Goal: Information Seeking & Learning: Check status

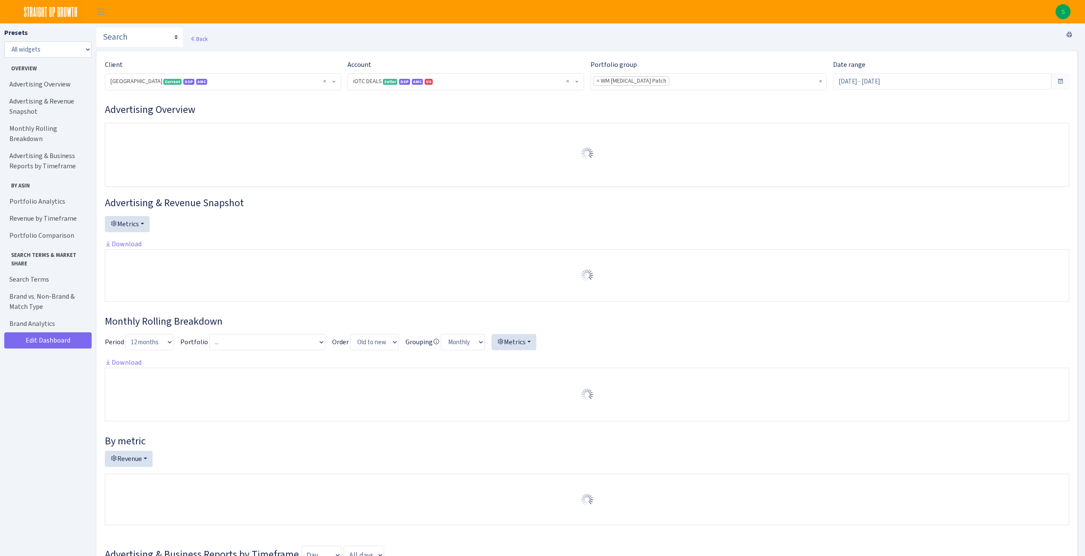
select select "1442369718141634"
click at [61, 49] on select "All widgets" at bounding box center [47, 49] width 87 height 16
click at [69, 46] on select "All widgets" at bounding box center [47, 49] width 87 height 16
click at [96, 10] on span "Toggle navigation" at bounding box center [100, 12] width 13 height 10
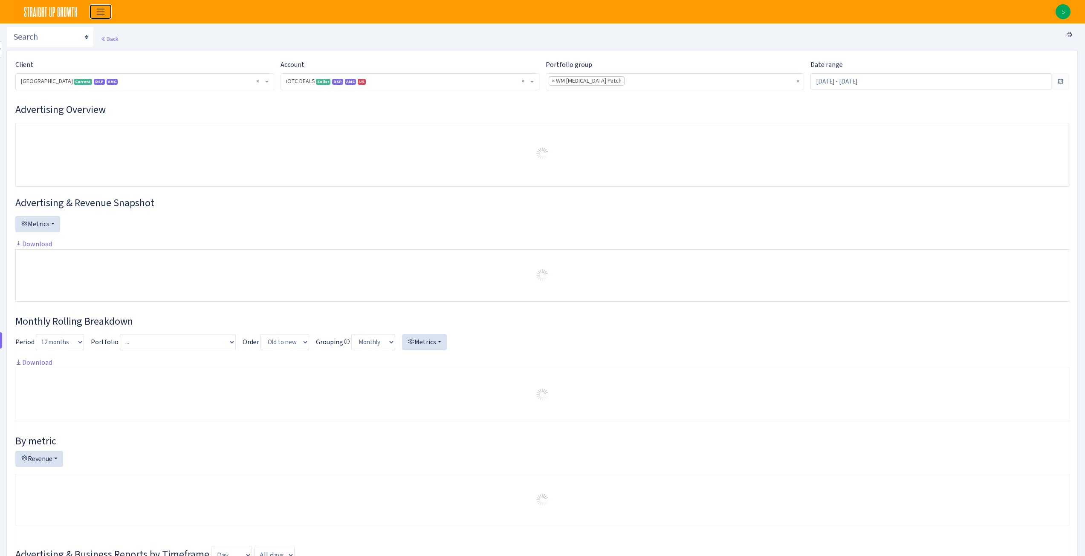
click at [96, 10] on span "Toggle navigation" at bounding box center [100, 12] width 13 height 10
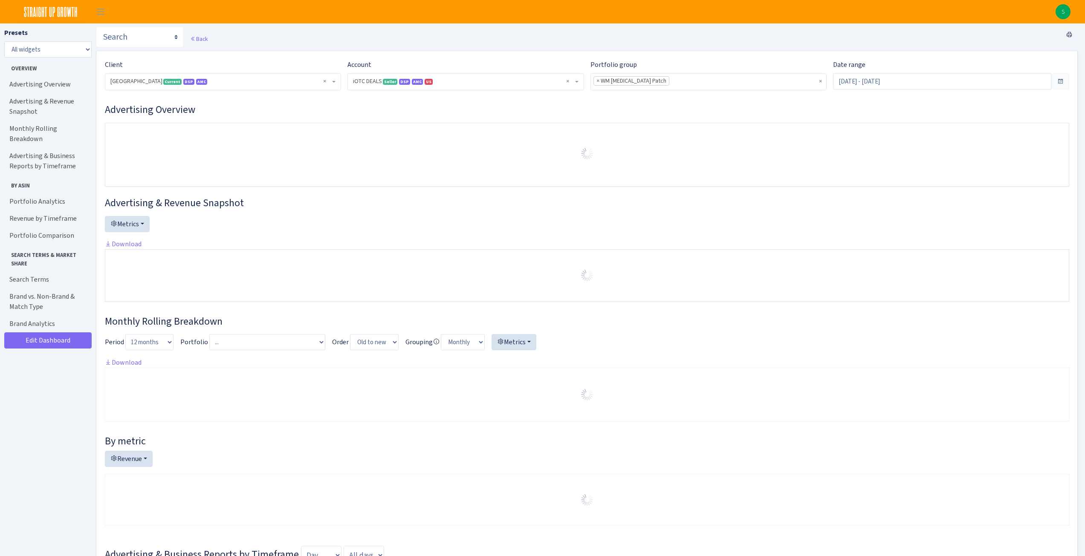
click at [67, 12] on img at bounding box center [50, 11] width 71 height 23
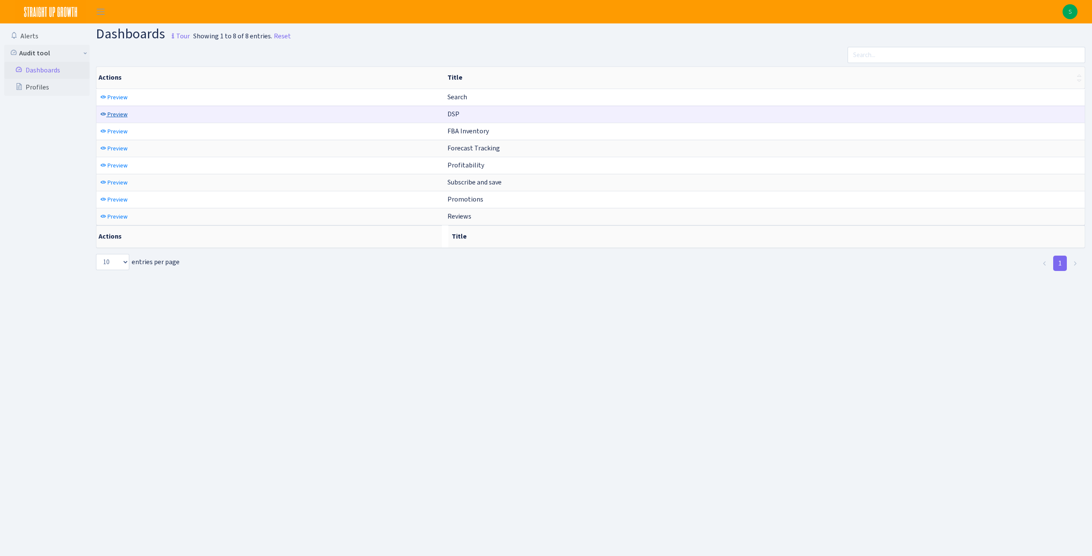
click at [109, 114] on span "Preview" at bounding box center [117, 114] width 20 height 8
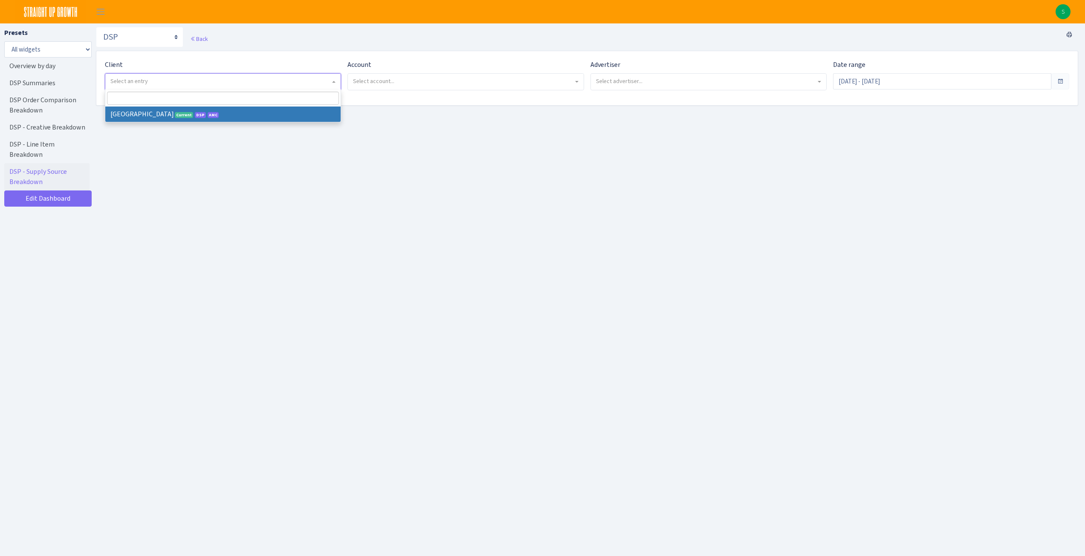
click at [168, 83] on span "Select an entry" at bounding box center [220, 81] width 220 height 9
select select "128"
select select
click at [398, 81] on span "Select account..." at bounding box center [463, 81] width 220 height 9
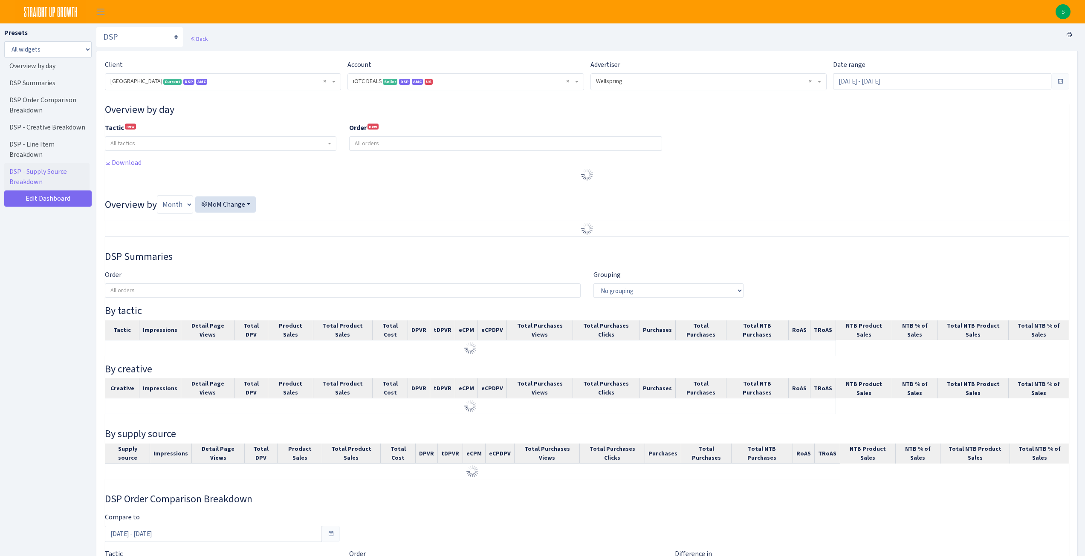
select select "1442369718141634"
select select "577491891568652009"
select select
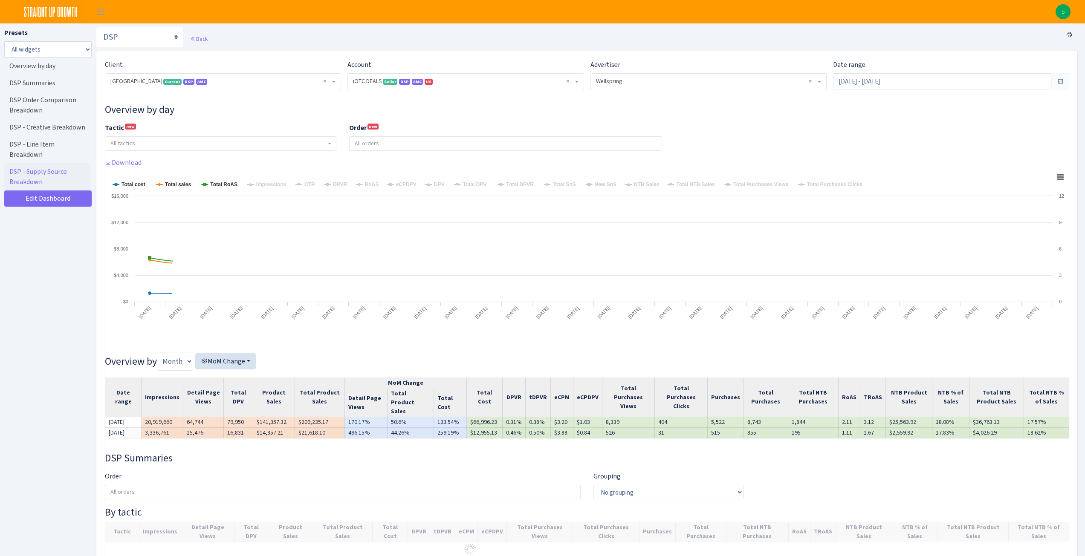
click at [1065, 81] on span at bounding box center [1061, 81] width 18 height 16
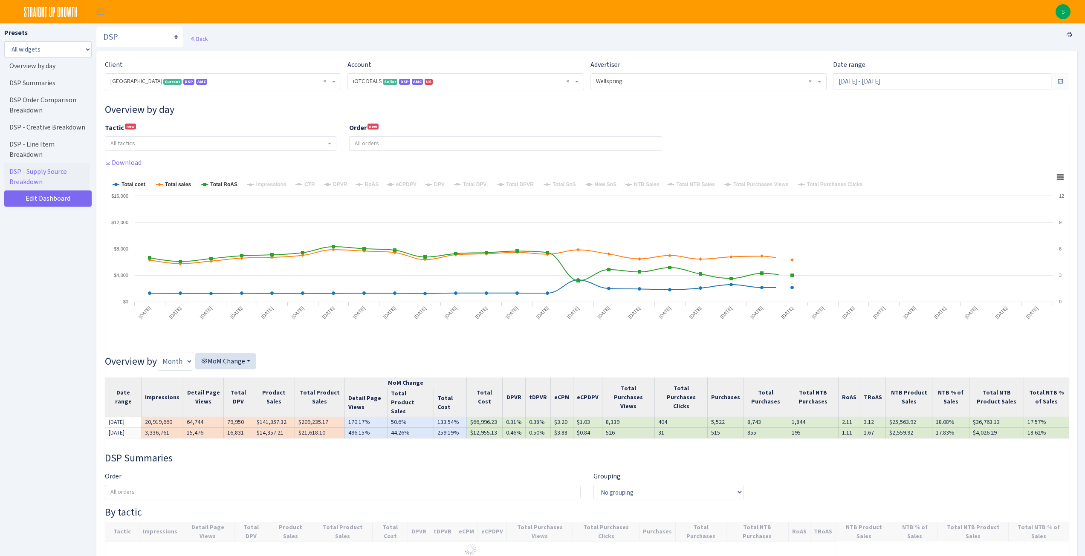
click at [1061, 81] on span at bounding box center [1060, 81] width 7 height 7
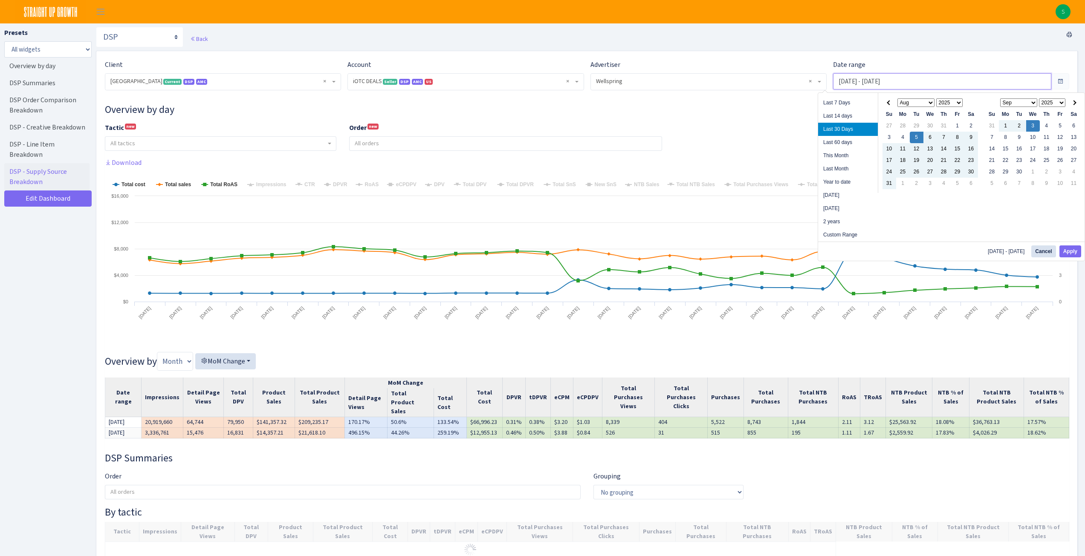
click at [1038, 81] on input "[DATE] - [DATE]" at bounding box center [942, 81] width 218 height 16
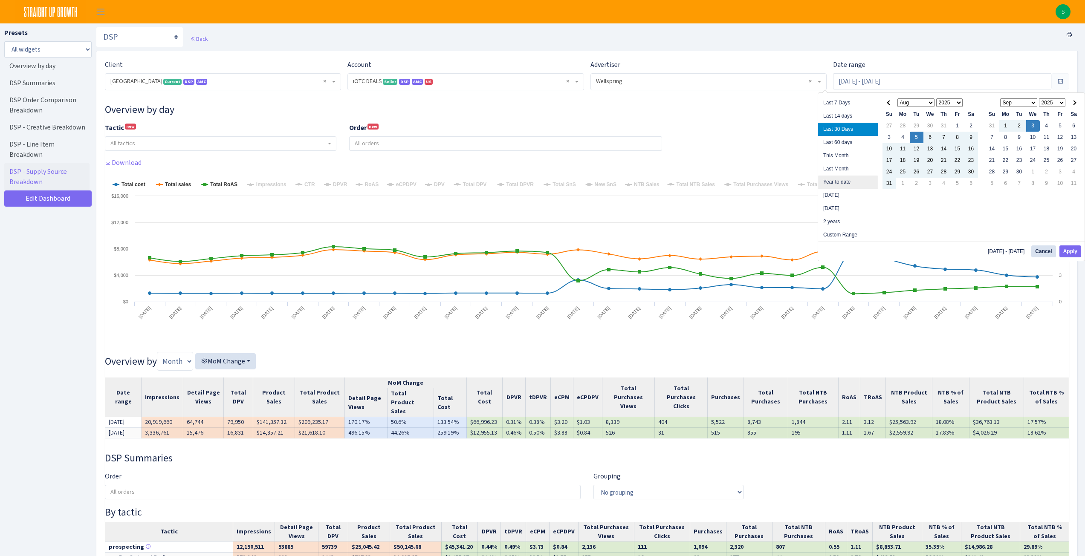
click at [848, 182] on li "Year to date" at bounding box center [848, 182] width 60 height 13
type input "[DATE] - [DATE]"
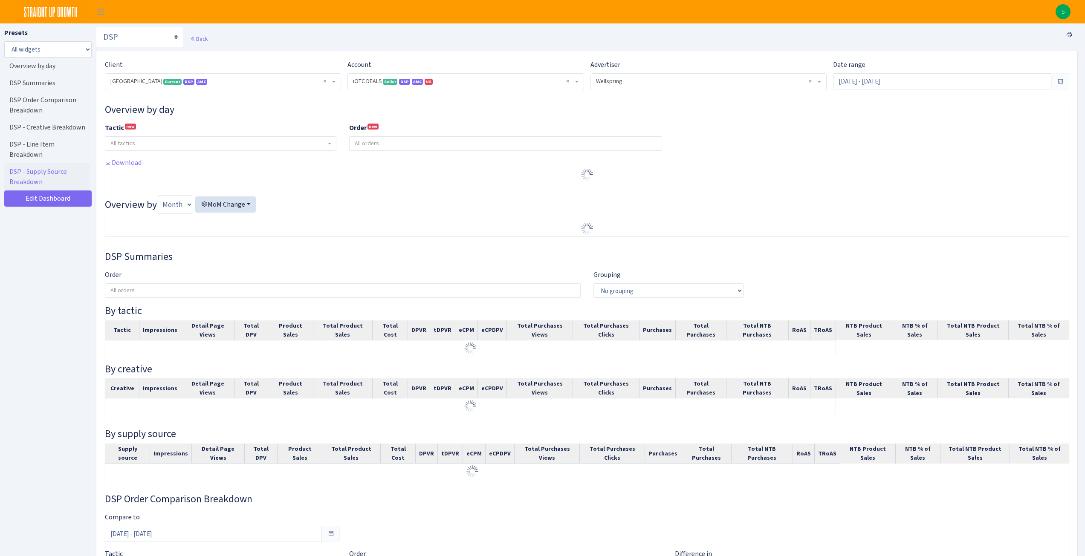
select select "1442369718141634"
select select "577491891568652009"
select select
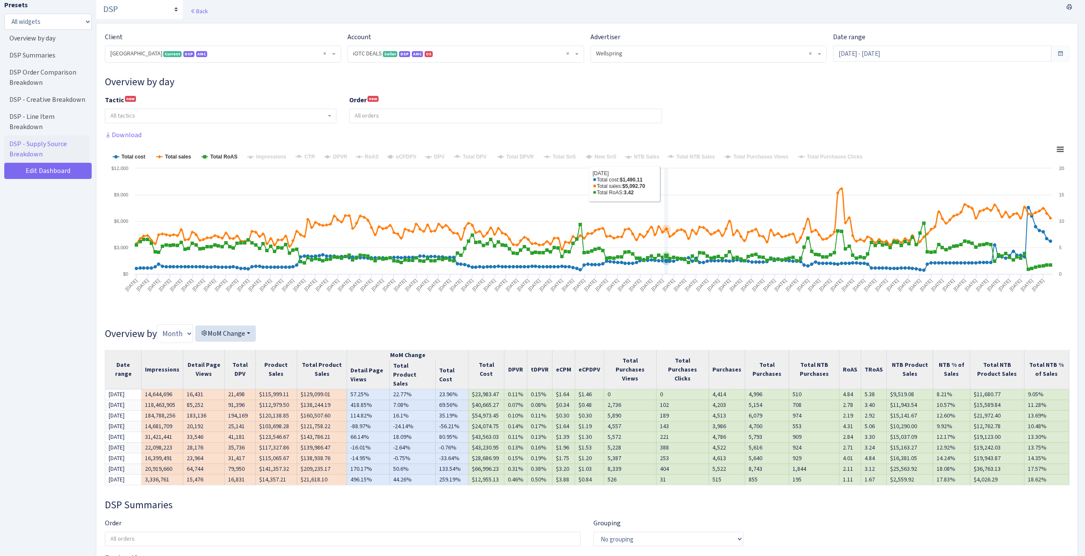
scroll to position [43, 0]
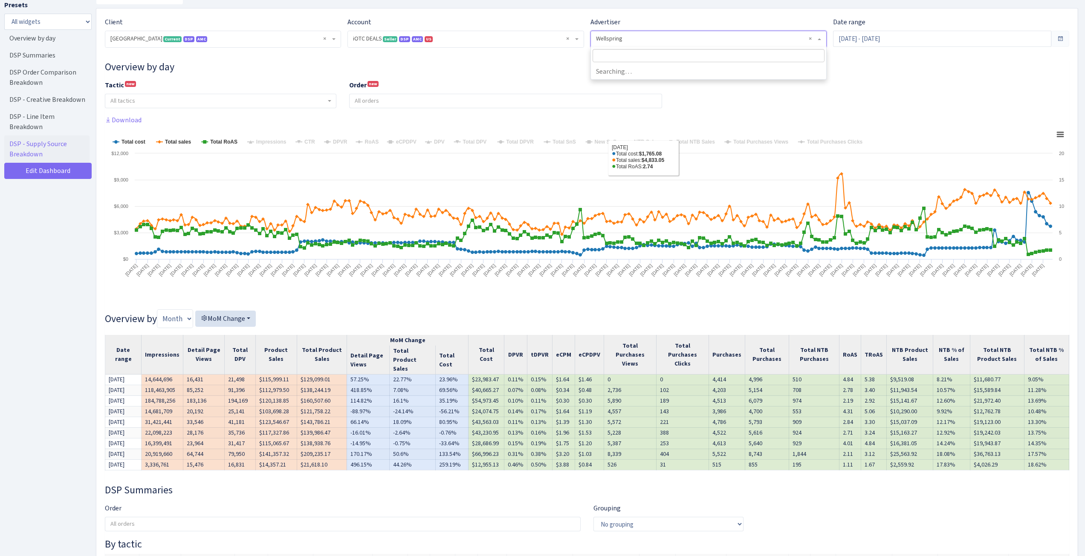
click at [695, 37] on span "× Wellspring" at bounding box center [706, 39] width 220 height 9
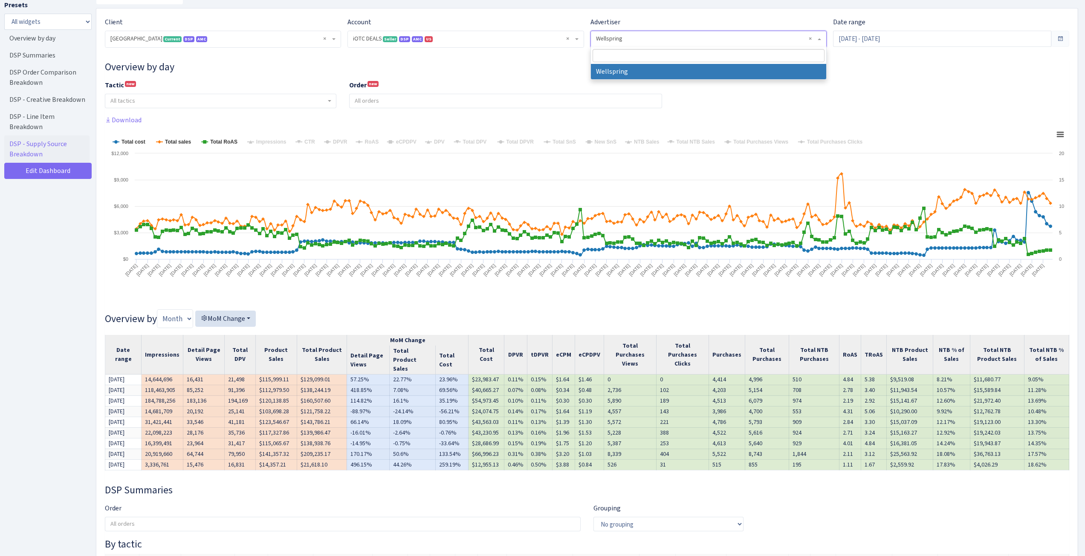
click at [196, 101] on span "All tactics" at bounding box center [217, 101] width 215 height 9
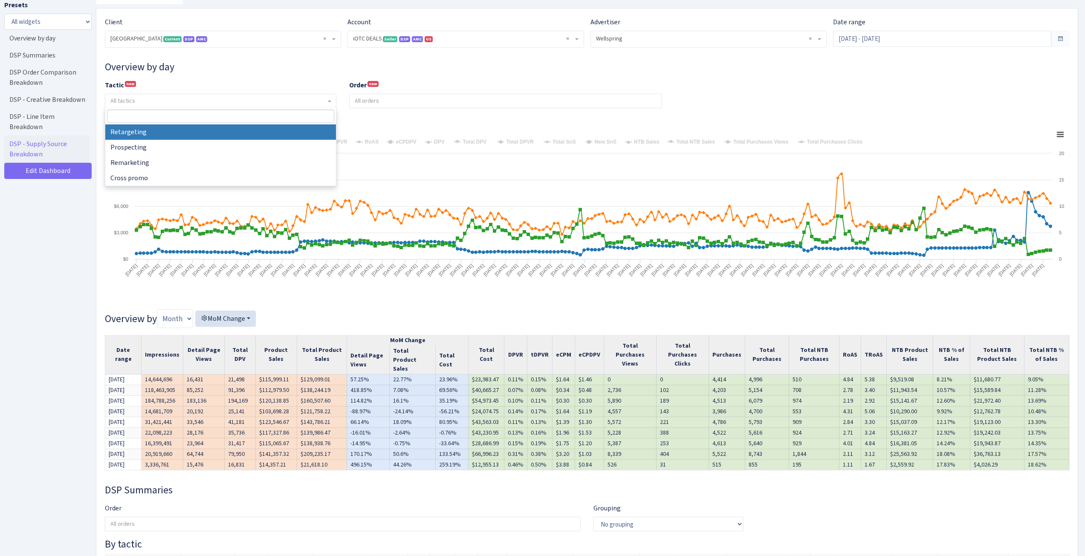
select select "retargeting"
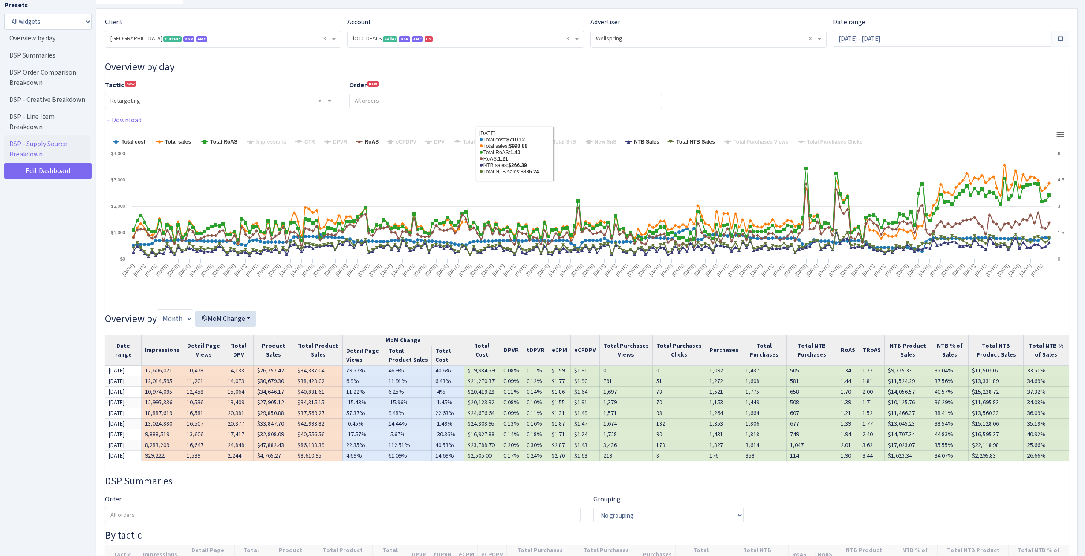
click at [482, 107] on input "search" at bounding box center [506, 101] width 312 height 14
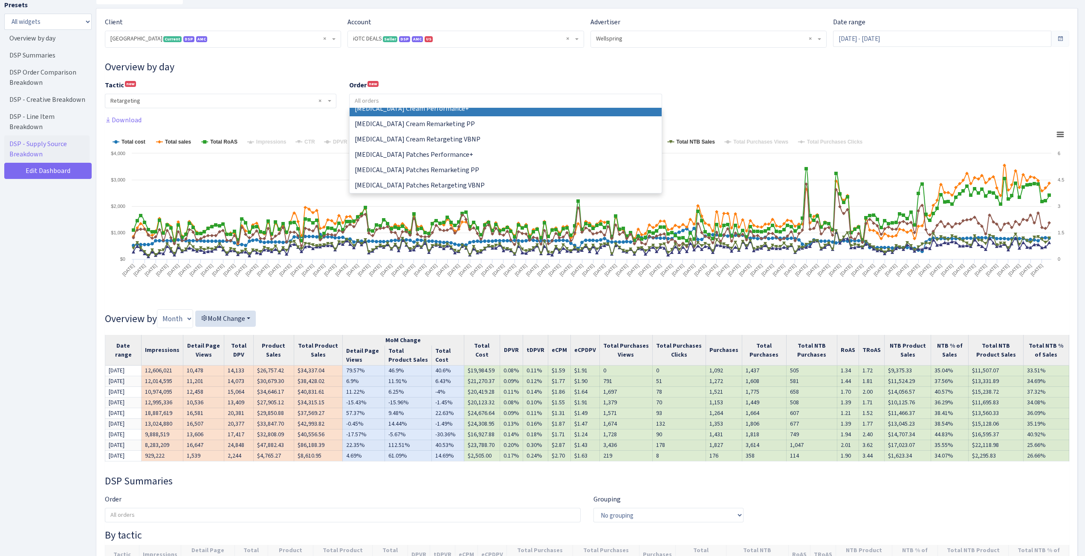
scroll to position [128, 0]
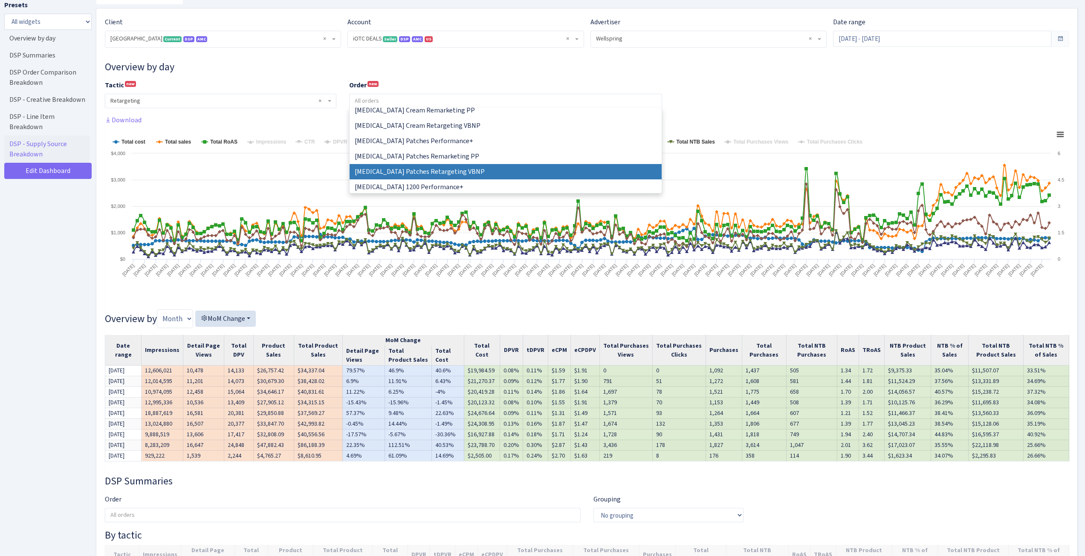
select select "579046857788766031"
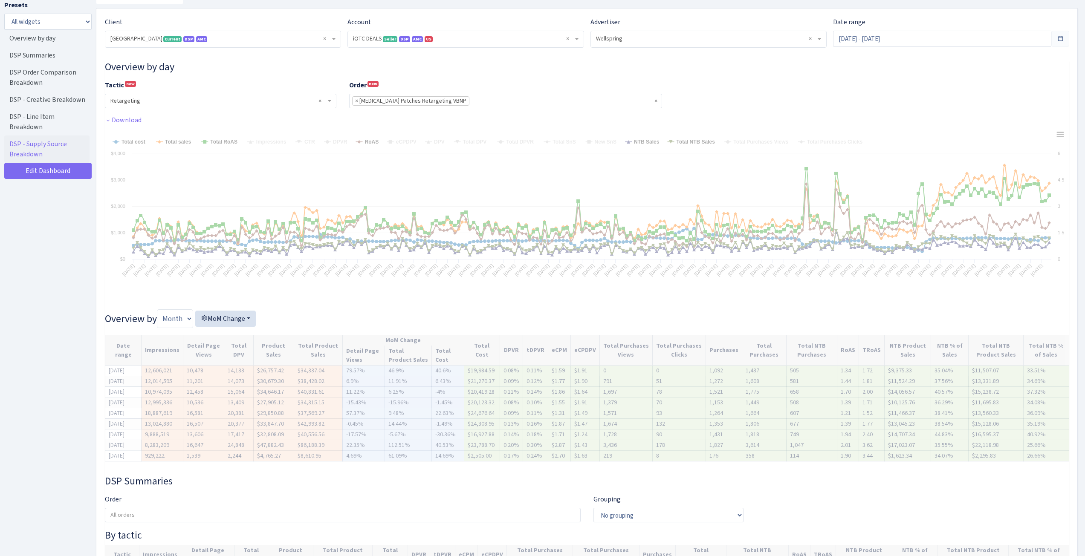
scroll to position [107, 0]
click at [733, 91] on div "Tactic new - Retargeting Prospecting Remarketing Cross promo × Retargeting Orde…" at bounding box center [587, 97] width 977 height 35
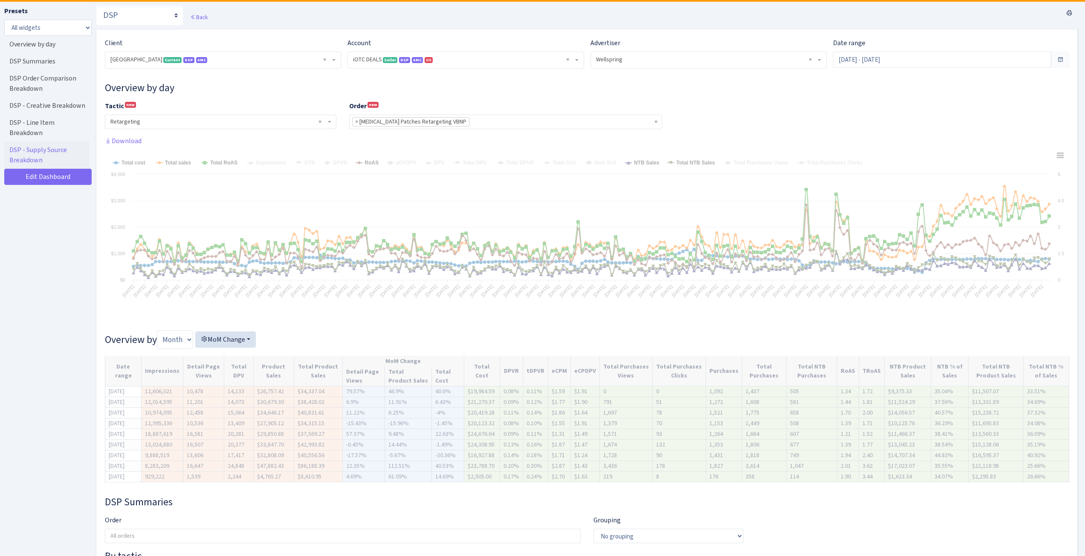
scroll to position [43, 0]
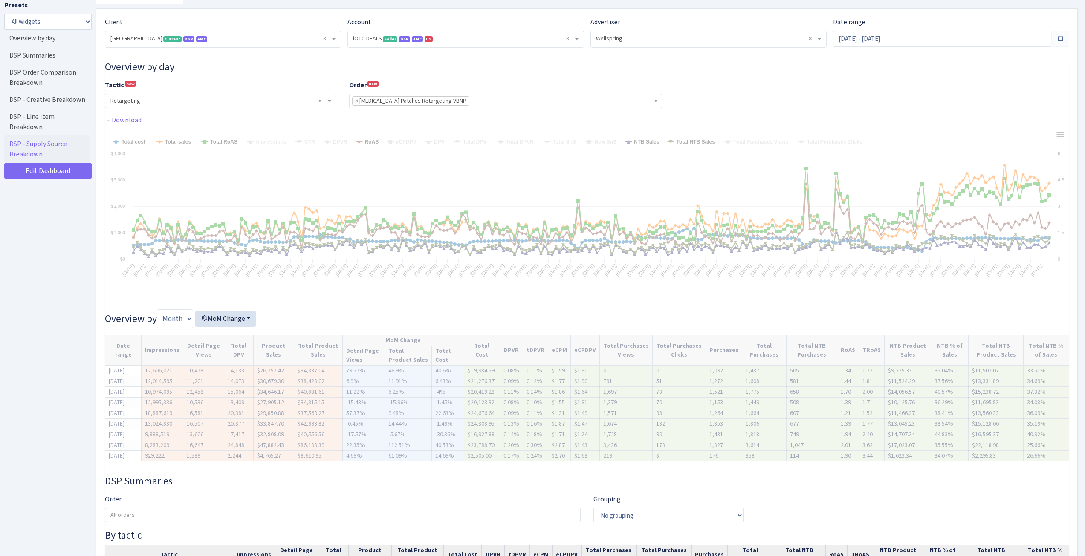
click at [699, 113] on div "Tactic new - Retargeting Prospecting Remarketing Cross promo × Retargeting Orde…" at bounding box center [587, 97] width 977 height 35
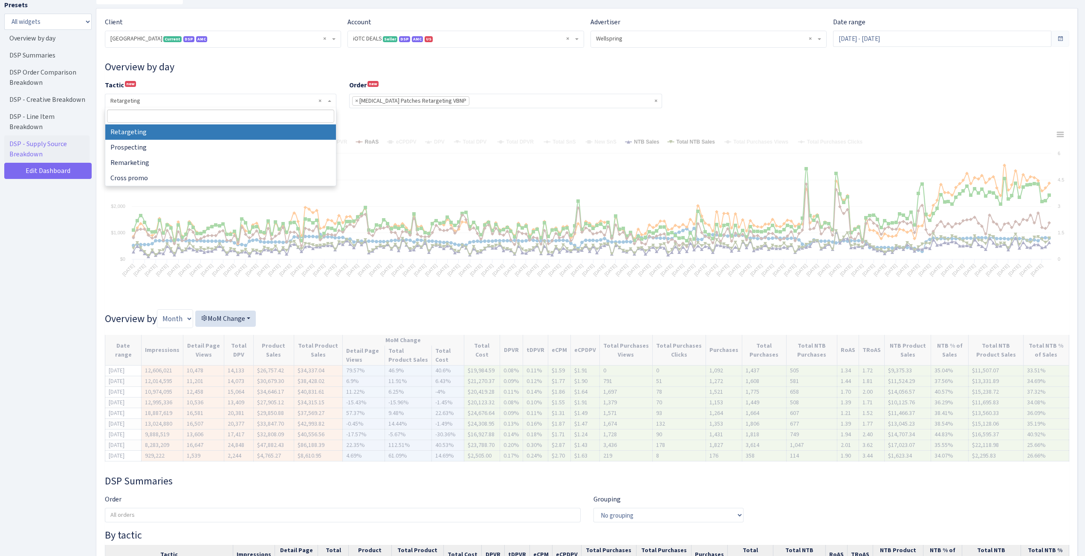
click at [247, 102] on span "× Retargeting" at bounding box center [217, 101] width 215 height 9
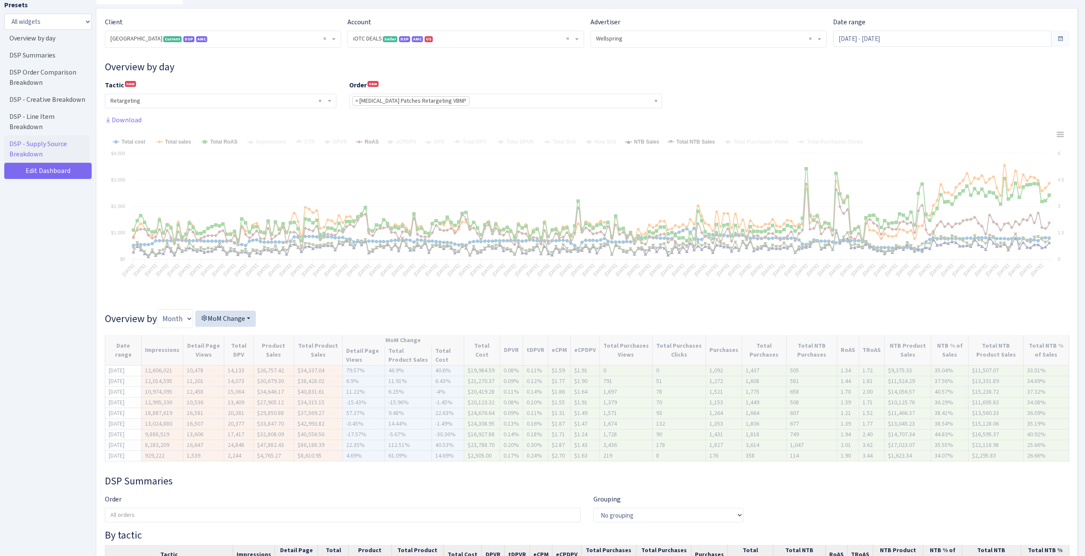
click at [704, 102] on div "Tactic new - Retargeting Prospecting Remarketing Cross promo × Retargeting Orde…" at bounding box center [587, 97] width 977 height 35
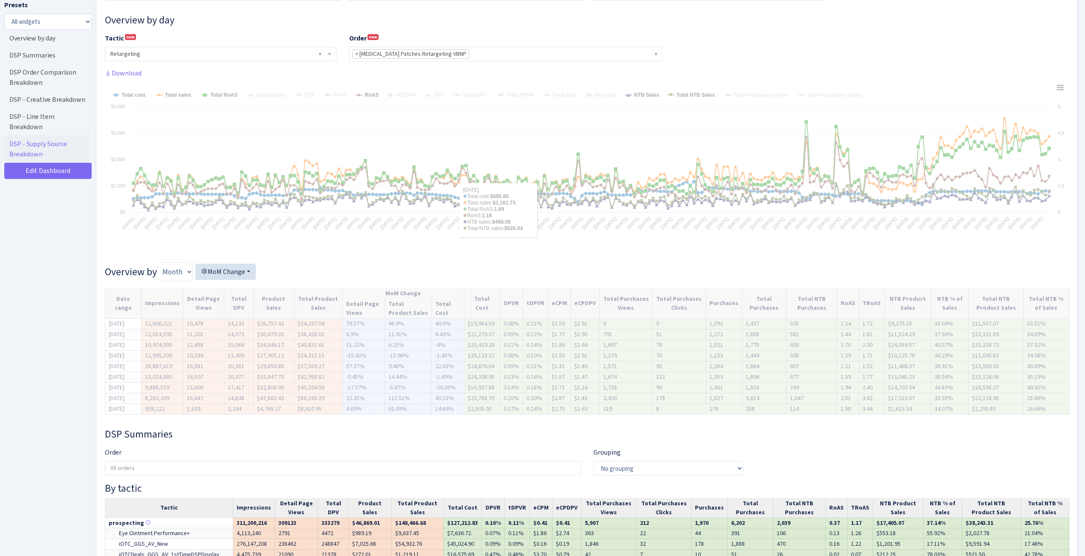
scroll to position [256, 0]
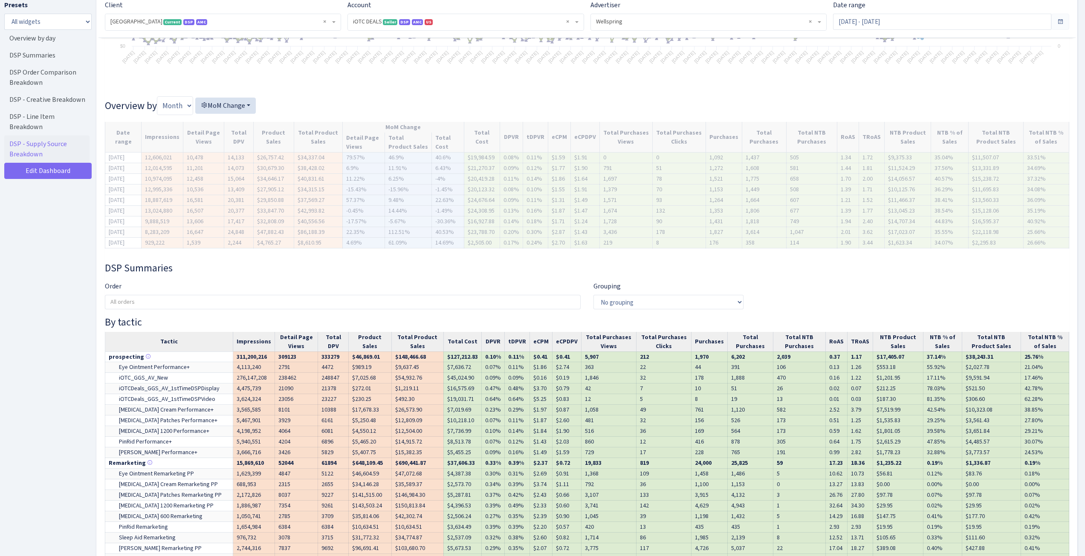
click at [318, 284] on div "Order All orders Eye Ointment Performance+ Eye Ointment Remarketing PP Eye Oint…" at bounding box center [343, 295] width 476 height 28
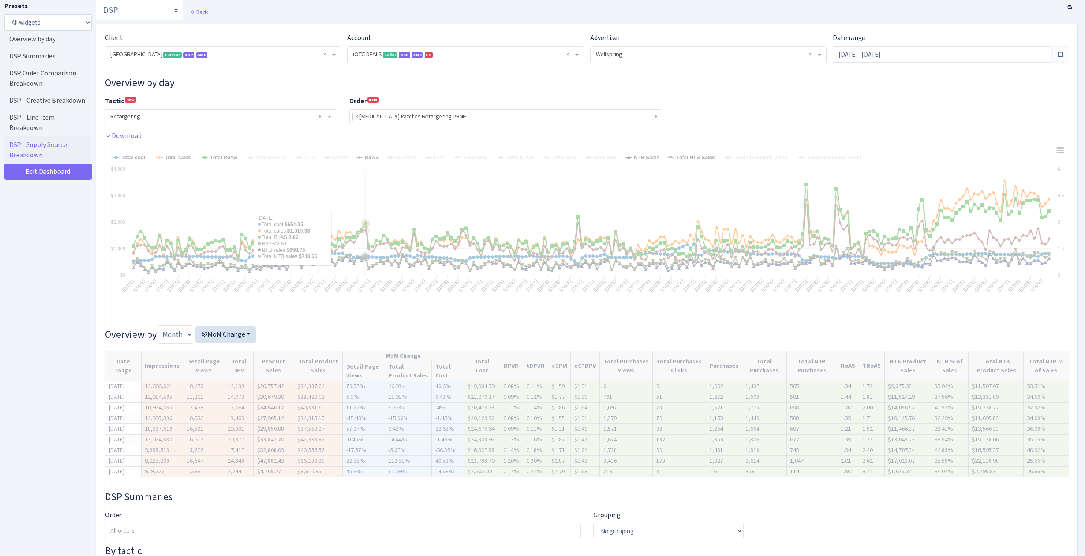
scroll to position [43, 0]
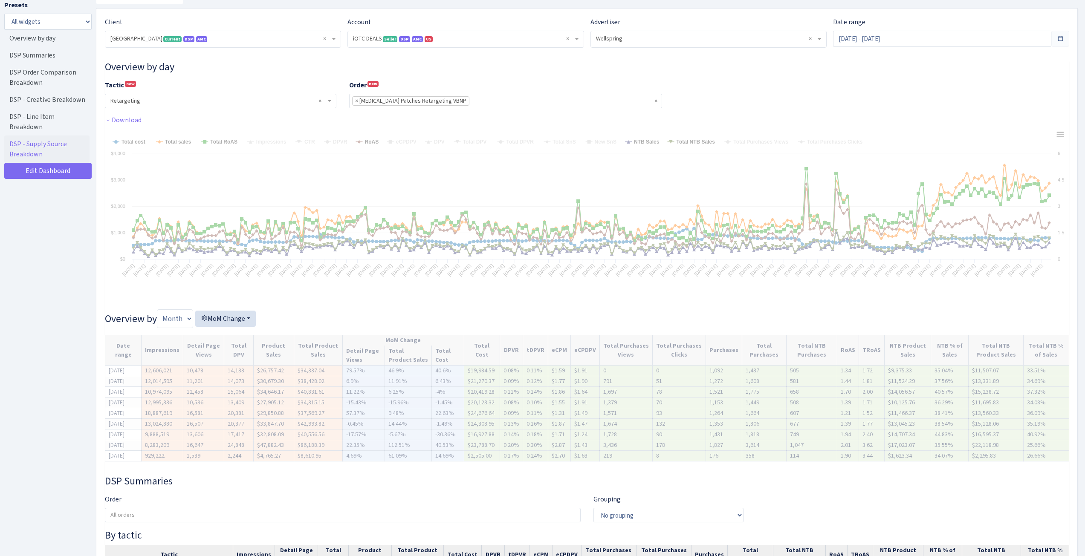
click at [800, 99] on div "Tactic new - Retargeting Prospecting Remarketing Cross promo × Retargeting Orde…" at bounding box center [587, 97] width 977 height 35
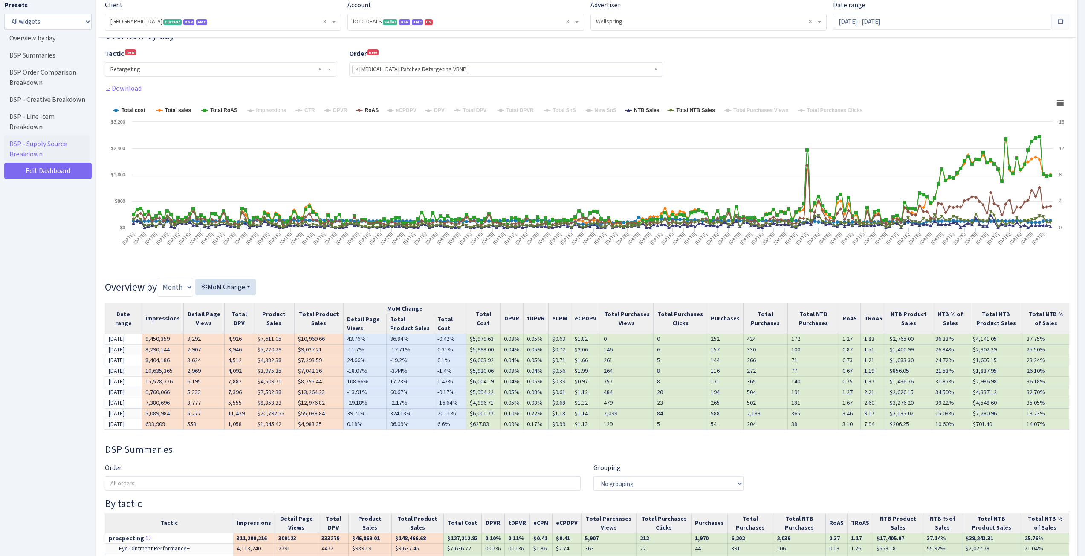
scroll to position [85, 0]
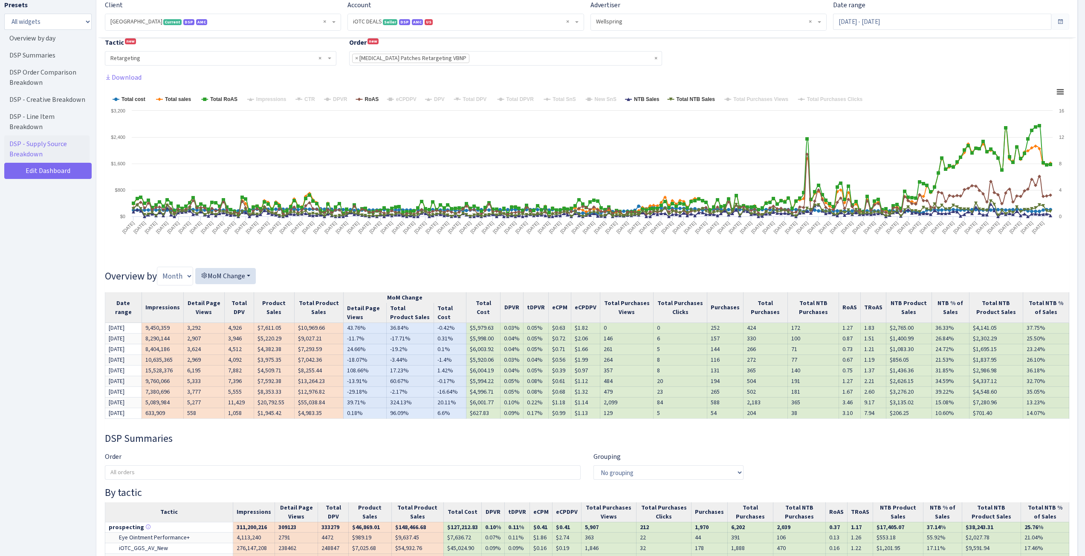
click at [841, 310] on th "RoAS" at bounding box center [850, 308] width 22 height 31
click at [872, 307] on th "TRoAS" at bounding box center [874, 308] width 26 height 31
drag, startPoint x: 869, startPoint y: 328, endPoint x: 869, endPoint y: 307, distance: 21.3
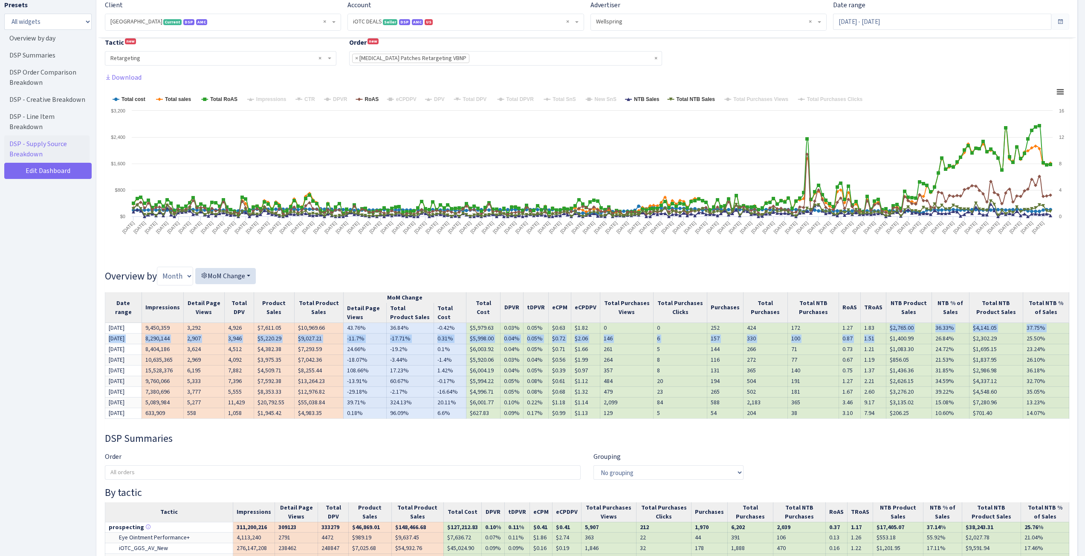
click at [869, 335] on tbody "Jan 2025 9,450,359 3,292 4,926 $7,611.05 $10,969.66 43.76% 36.84% -0.42% $5,979…" at bounding box center [587, 371] width 964 height 96
click at [869, 307] on th "TRoAS" at bounding box center [874, 308] width 26 height 31
click at [862, 338] on td "1.51" at bounding box center [874, 339] width 26 height 11
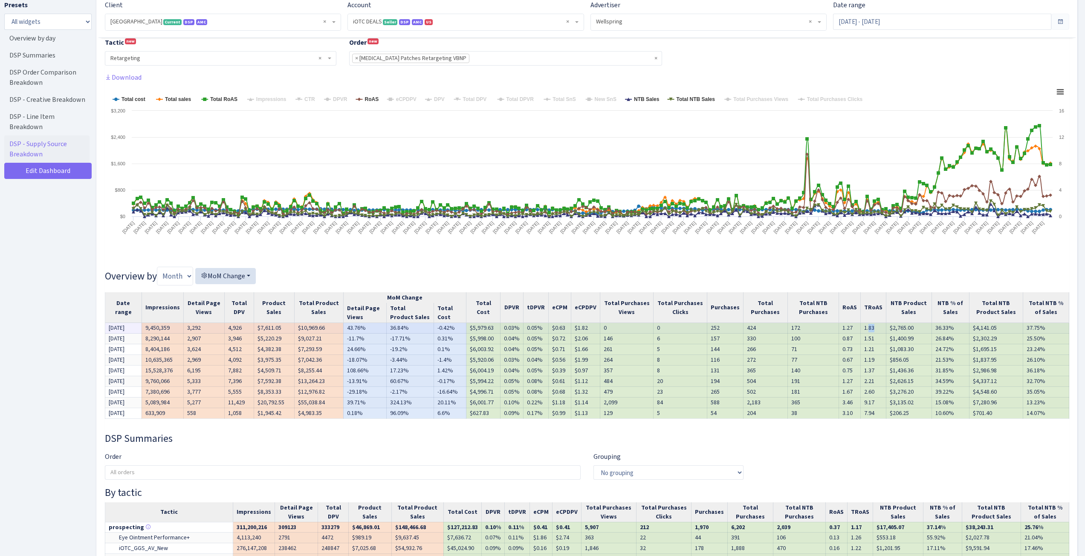
drag, startPoint x: 861, startPoint y: 326, endPoint x: 873, endPoint y: 324, distance: 12.5
click at [873, 324] on td "1.83" at bounding box center [874, 328] width 26 height 11
drag, startPoint x: 485, startPoint y: 329, endPoint x: 498, endPoint y: 336, distance: 14.3
click at [498, 336] on tbody "Jan 2025 9,450,359 3,292 4,926 $7,611.05 $10,969.66 43.76% 36.84% -0.42% $5,979…" at bounding box center [587, 371] width 964 height 96
click at [847, 404] on td "3.46" at bounding box center [850, 402] width 22 height 11
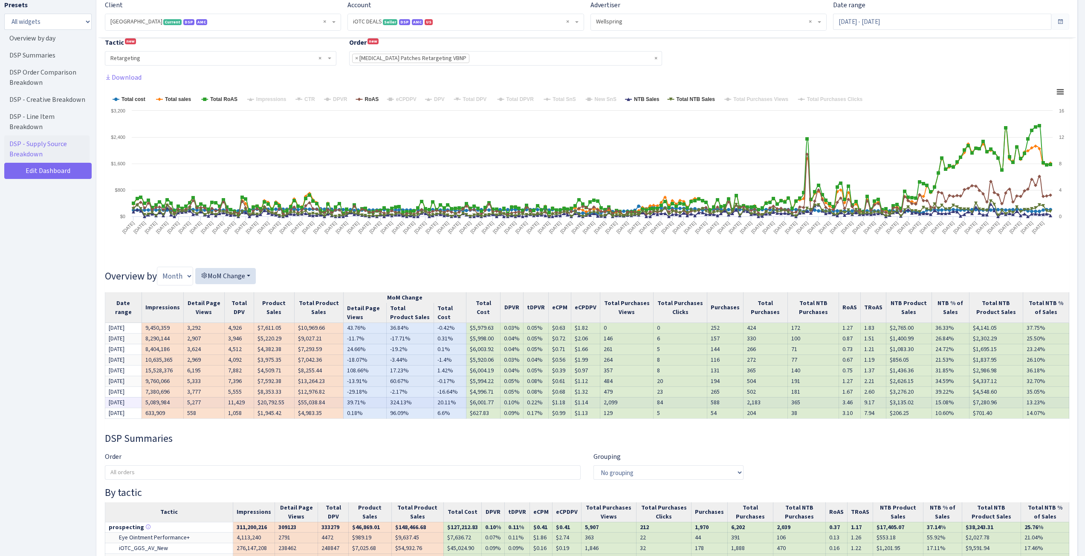
click at [847, 404] on td "3.46" at bounding box center [850, 402] width 22 height 11
drag, startPoint x: 842, startPoint y: 403, endPoint x: 843, endPoint y: 410, distance: 7.4
click at [843, 410] on tbody "Jan 2025 9,450,359 3,292 4,926 $7,611.05 $10,969.66 43.76% 36.84% -0.42% $5,979…" at bounding box center [587, 371] width 964 height 96
click at [844, 372] on td "0.75" at bounding box center [850, 370] width 22 height 11
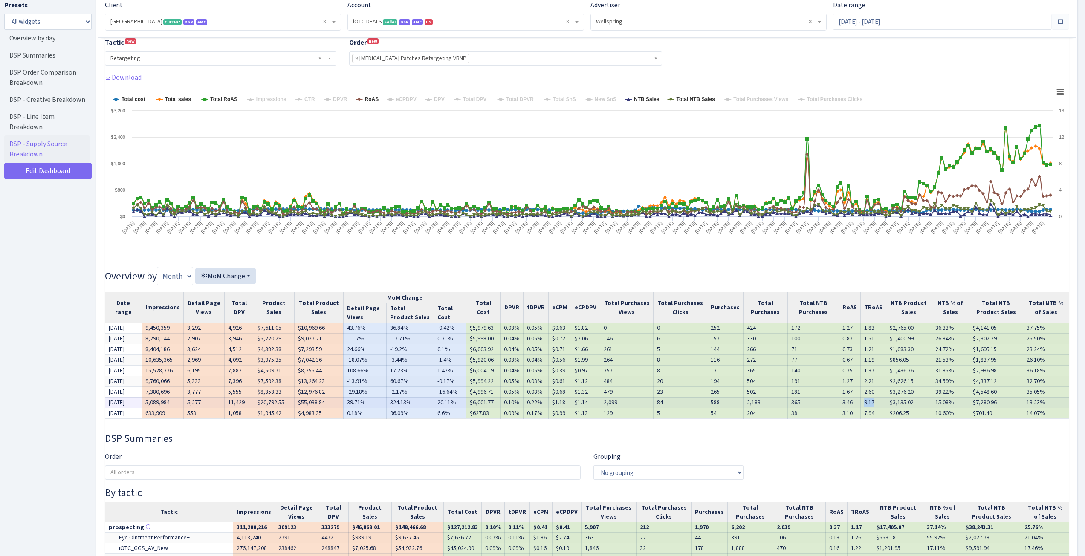
drag, startPoint x: 874, startPoint y: 400, endPoint x: 856, endPoint y: 403, distance: 17.8
click at [861, 403] on td "9.17" at bounding box center [874, 402] width 26 height 11
click at [254, 405] on td "$20,792.55" at bounding box center [274, 402] width 41 height 11
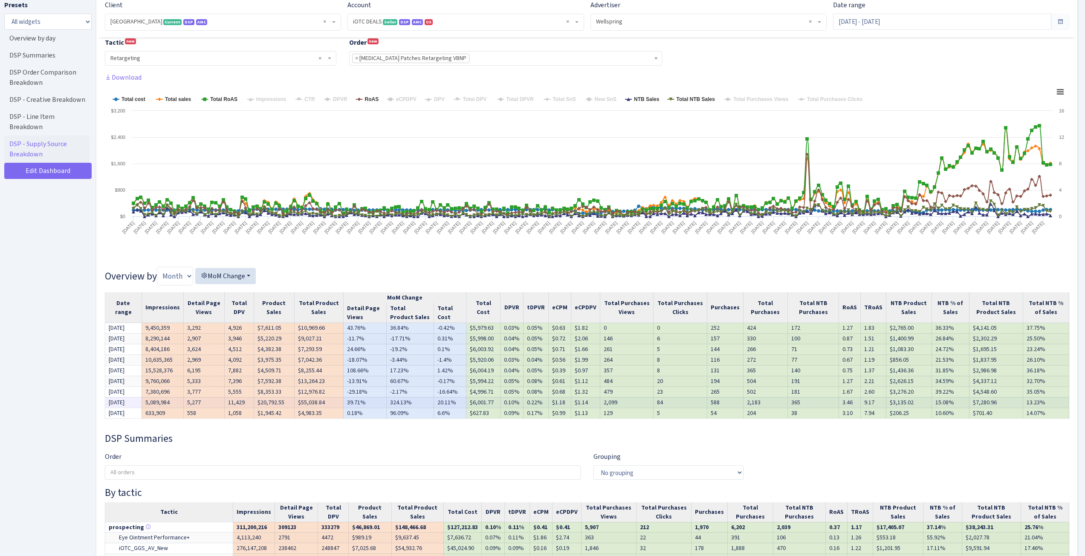
click at [299, 402] on td "$55,038.84" at bounding box center [318, 402] width 49 height 11
click at [267, 409] on td "$1,945.42" at bounding box center [274, 413] width 41 height 11
click at [267, 400] on td "$20,792.55" at bounding box center [274, 402] width 41 height 11
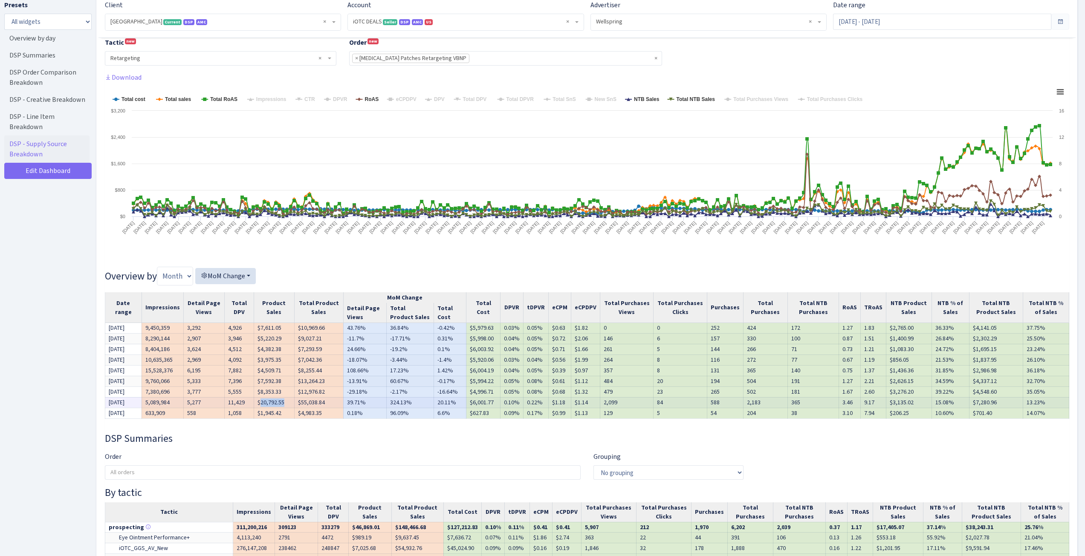
click at [267, 400] on td "$20,792.55" at bounding box center [274, 402] width 41 height 11
click at [320, 399] on td "$55,038.84" at bounding box center [318, 402] width 49 height 11
click at [254, 400] on td "$20,792.55" at bounding box center [274, 402] width 41 height 11
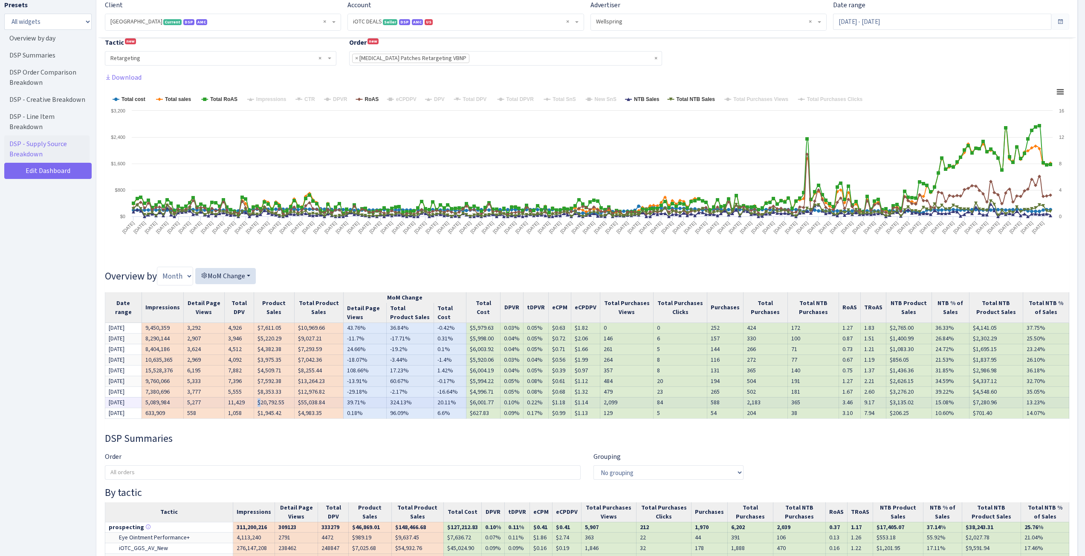
click at [254, 400] on td "$20,792.55" at bounding box center [274, 402] width 41 height 11
click at [261, 400] on td "$20,792.55" at bounding box center [274, 402] width 41 height 11
click at [260, 401] on td "$20,792.55" at bounding box center [274, 402] width 41 height 11
click at [314, 404] on td "$55,038.84" at bounding box center [318, 402] width 49 height 11
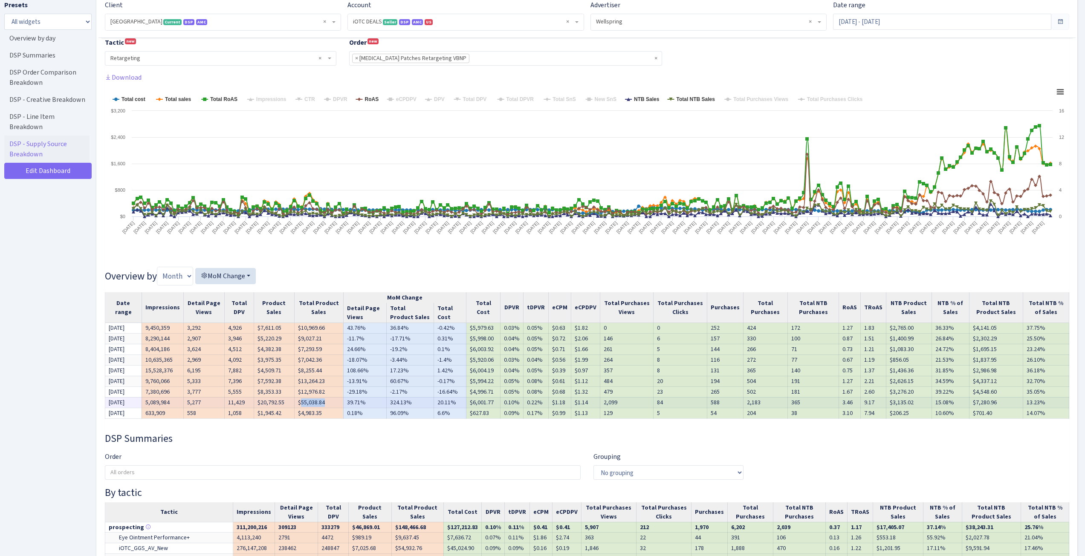
click at [314, 404] on td "$55,038.84" at bounding box center [318, 402] width 49 height 11
click at [475, 402] on td "$6,001.77" at bounding box center [484, 402] width 34 height 11
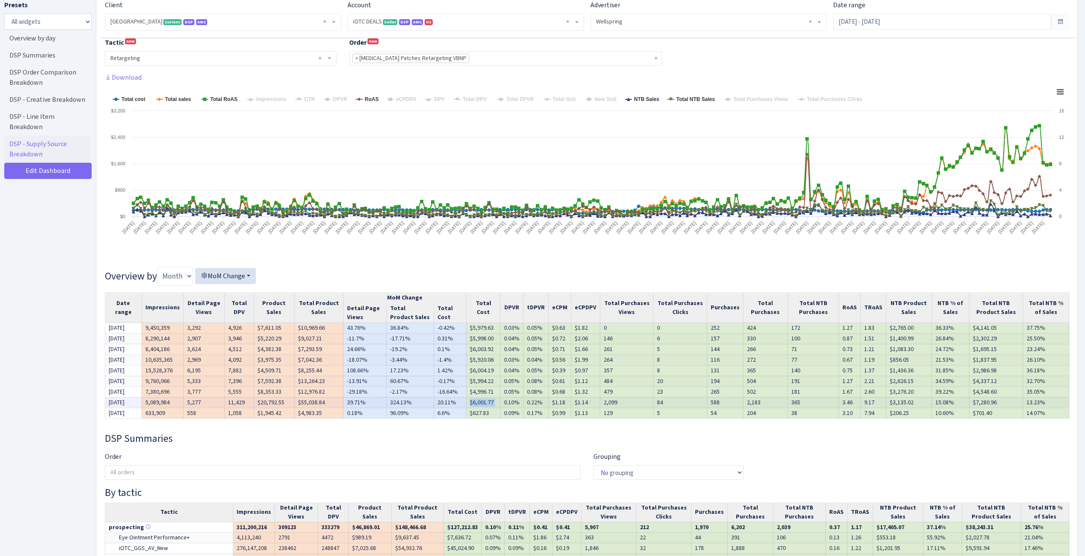
click at [475, 402] on td "$6,001.77" at bounding box center [484, 402] width 34 height 11
click at [306, 404] on td "$55,038.84" at bounding box center [318, 402] width 49 height 11
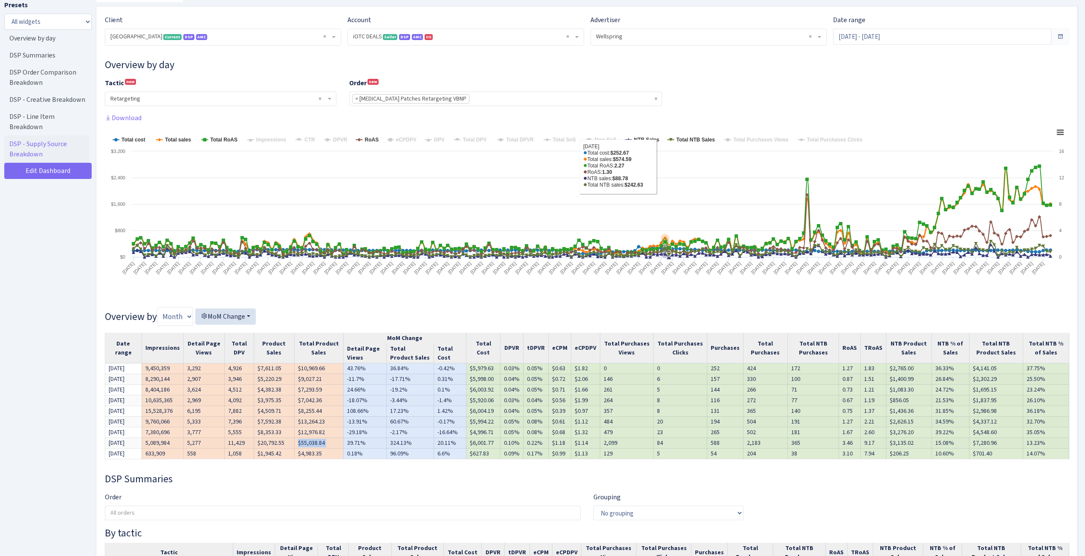
scroll to position [0, 0]
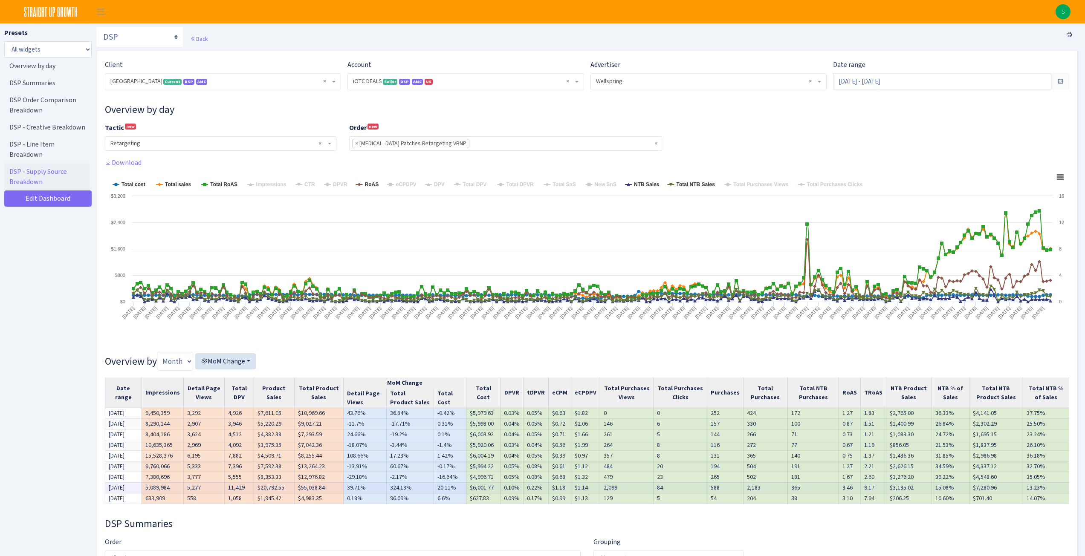
click at [641, 486] on td "2,099" at bounding box center [626, 488] width 53 height 11
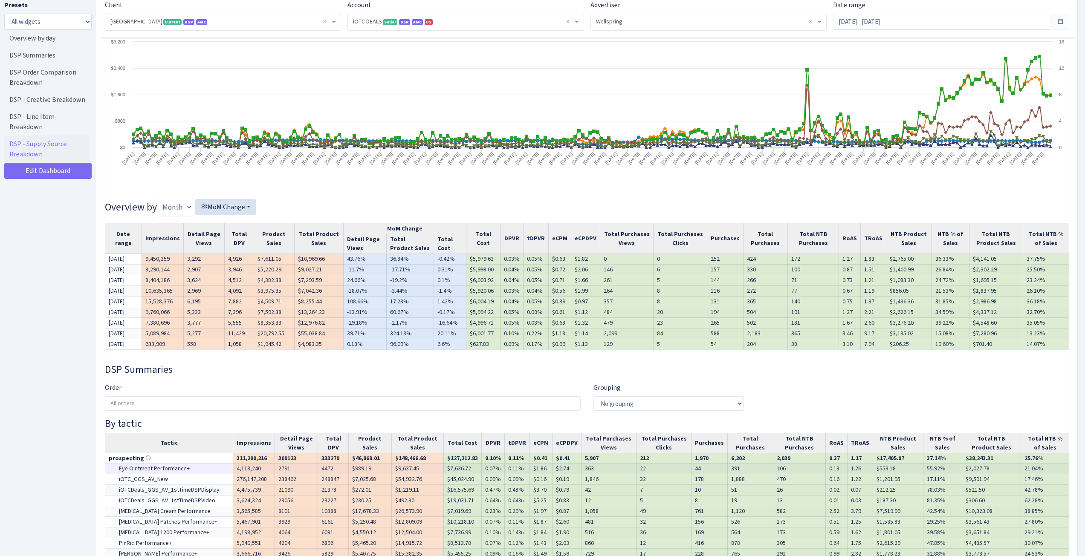
scroll to position [213, 0]
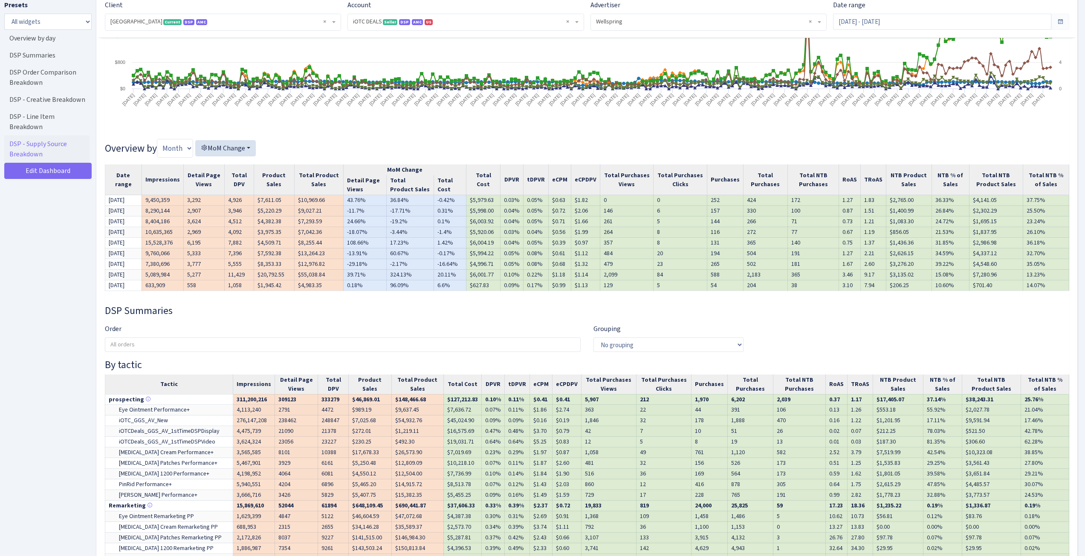
drag, startPoint x: 400, startPoint y: 339, endPoint x: 402, endPoint y: 345, distance: 6.6
click at [402, 344] on input "search" at bounding box center [342, 345] width 475 height 14
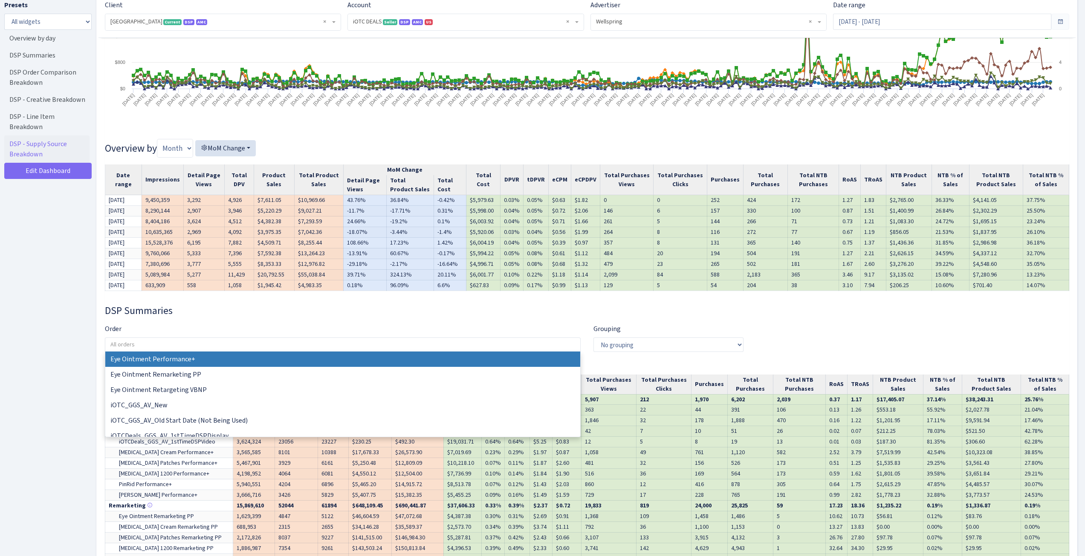
scroll to position [9, 0]
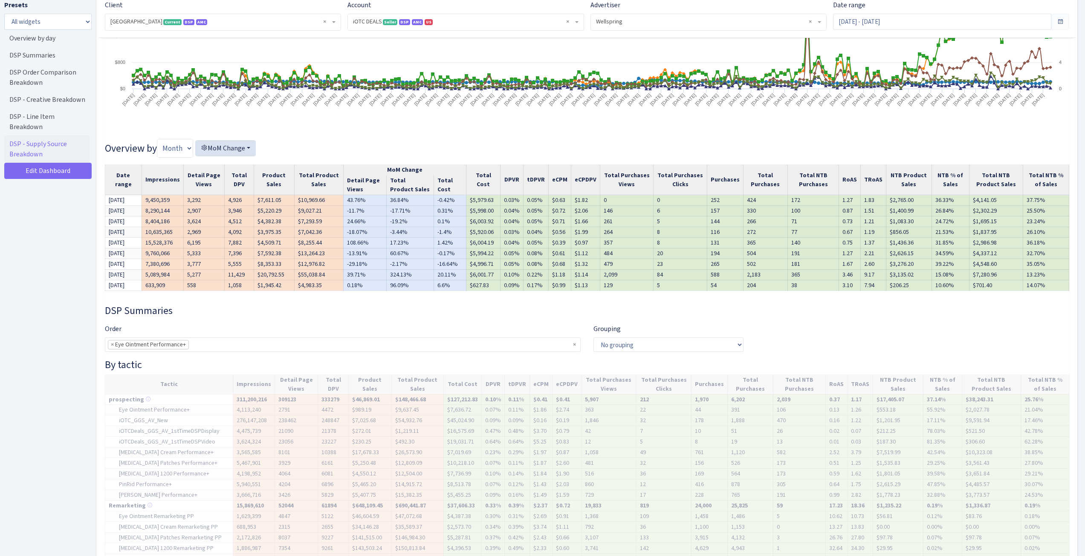
click at [400, 351] on ul "× × Eye Ointment Performance+" at bounding box center [342, 345] width 475 height 14
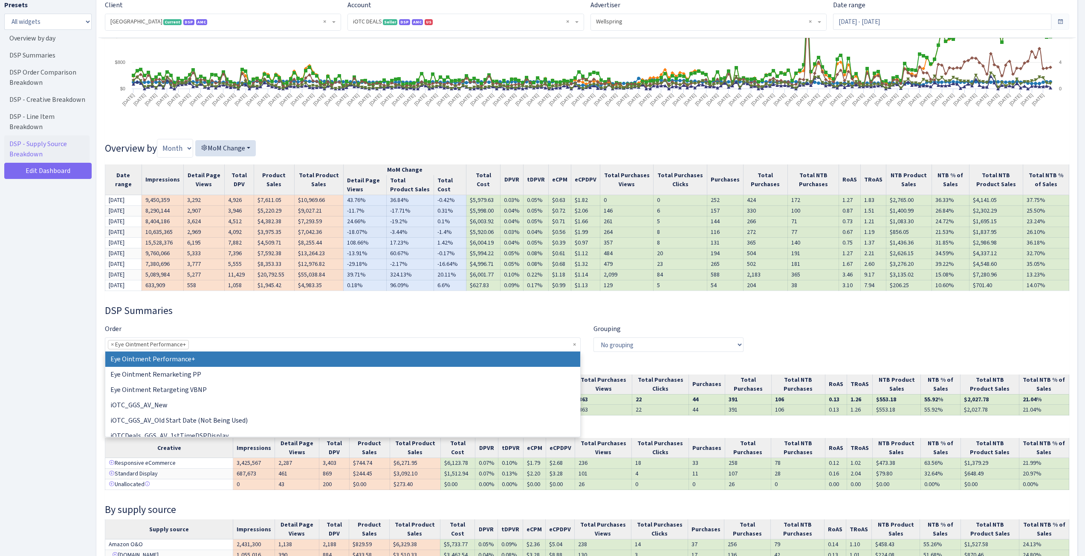
click at [577, 343] on ul "× × Eye Ointment Performance+" at bounding box center [342, 345] width 475 height 14
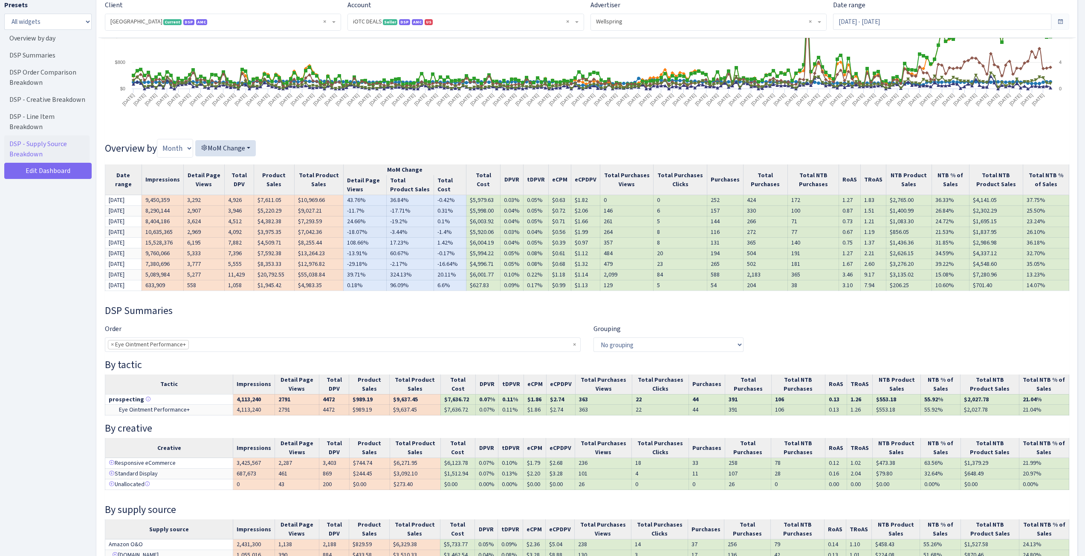
click at [514, 348] on ul "× × Eye Ointment Performance+" at bounding box center [342, 345] width 475 height 14
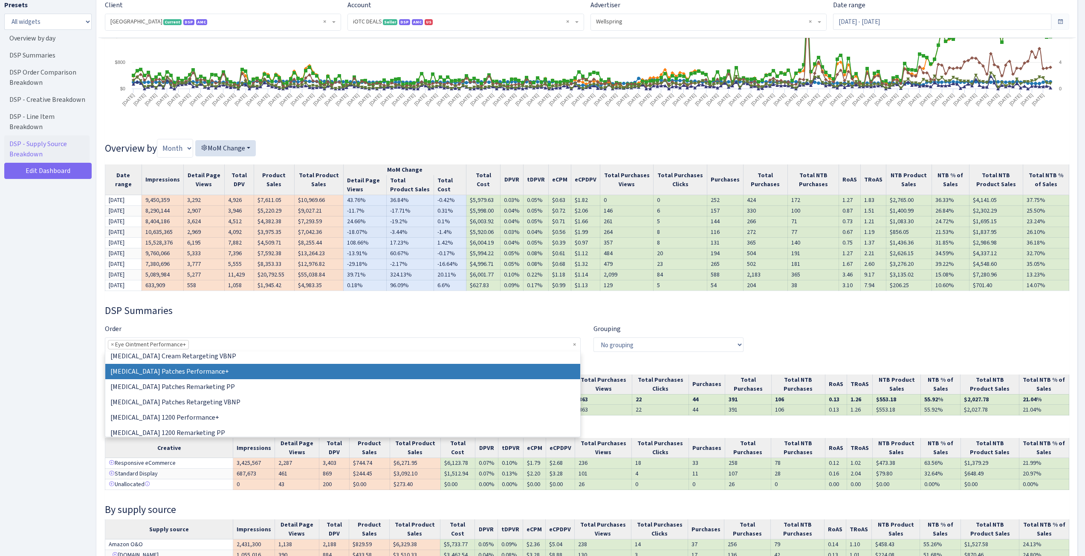
scroll to position [128, 0]
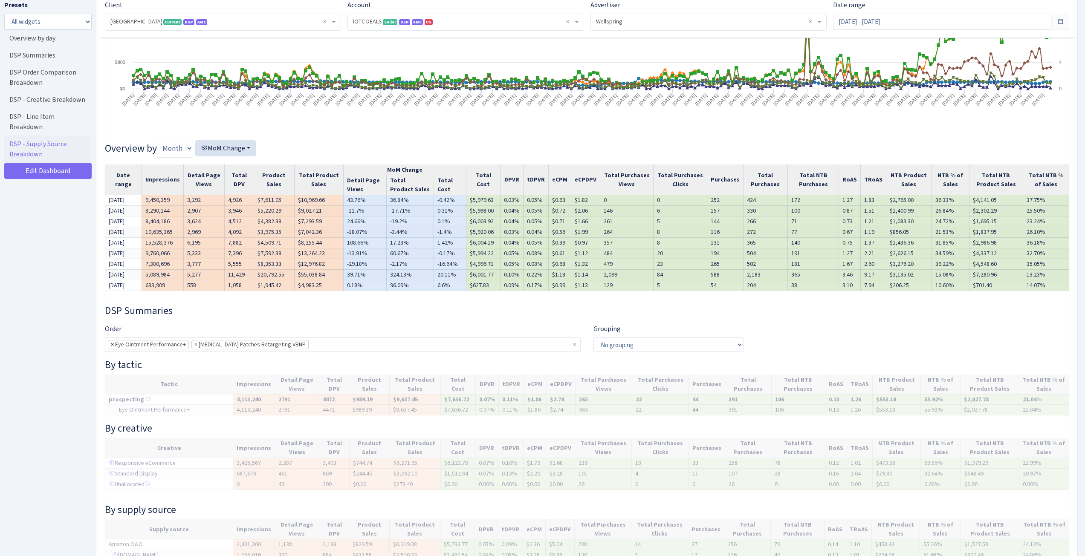
click at [113, 345] on span "×" at bounding box center [112, 345] width 3 height 9
select select "579046857788766031"
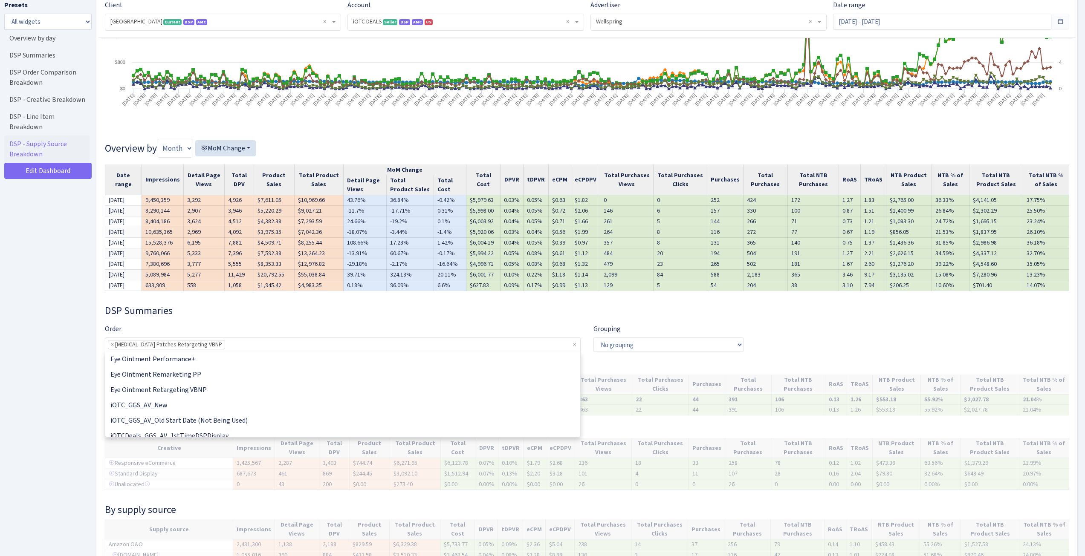
scroll to position [169, 0]
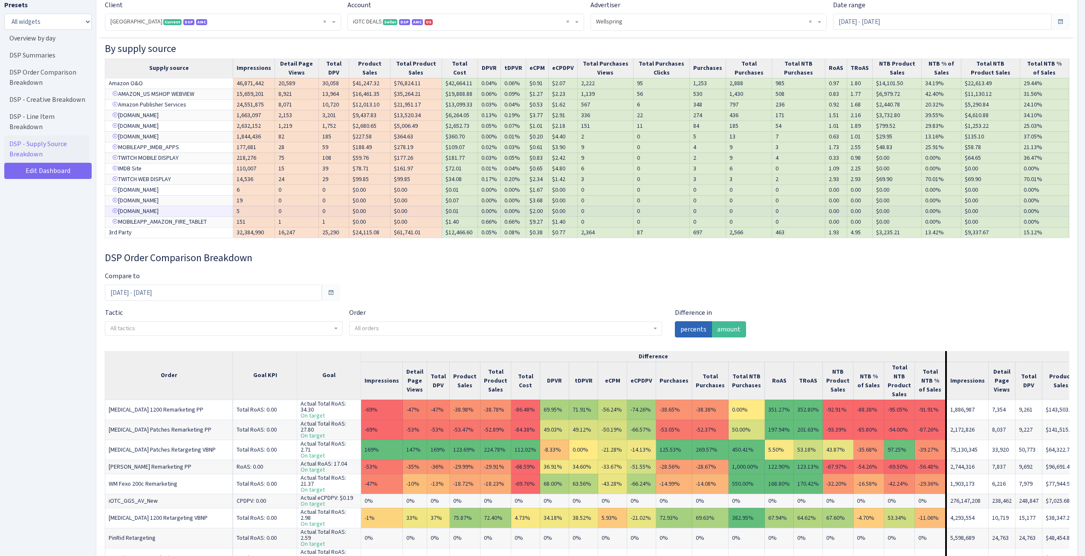
scroll to position [725, 0]
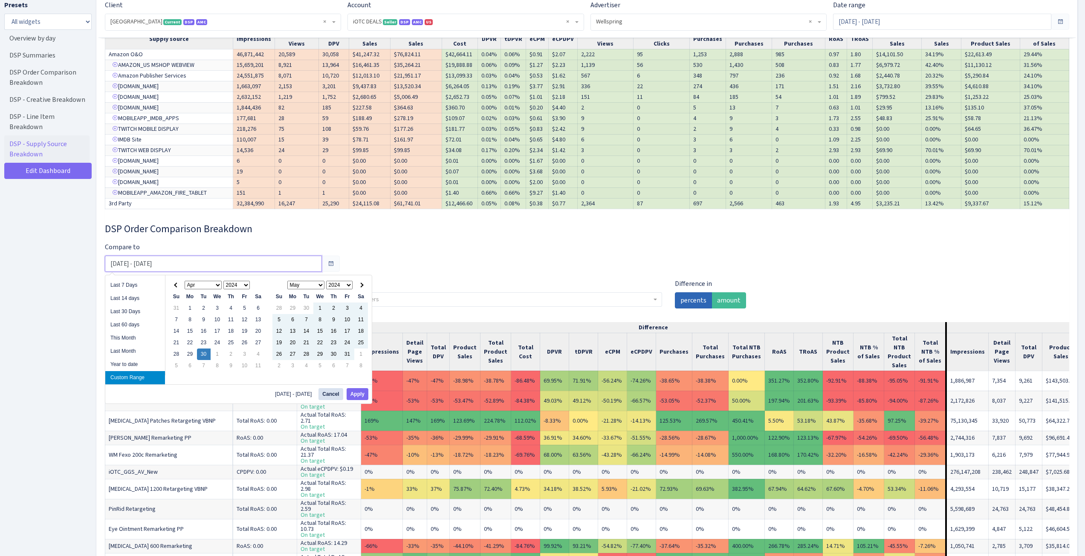
click at [304, 263] on input "[DATE] - [DATE]" at bounding box center [213, 264] width 217 height 16
click at [131, 364] on li "Year to date" at bounding box center [135, 364] width 60 height 13
type input "[DATE] - [DATE]"
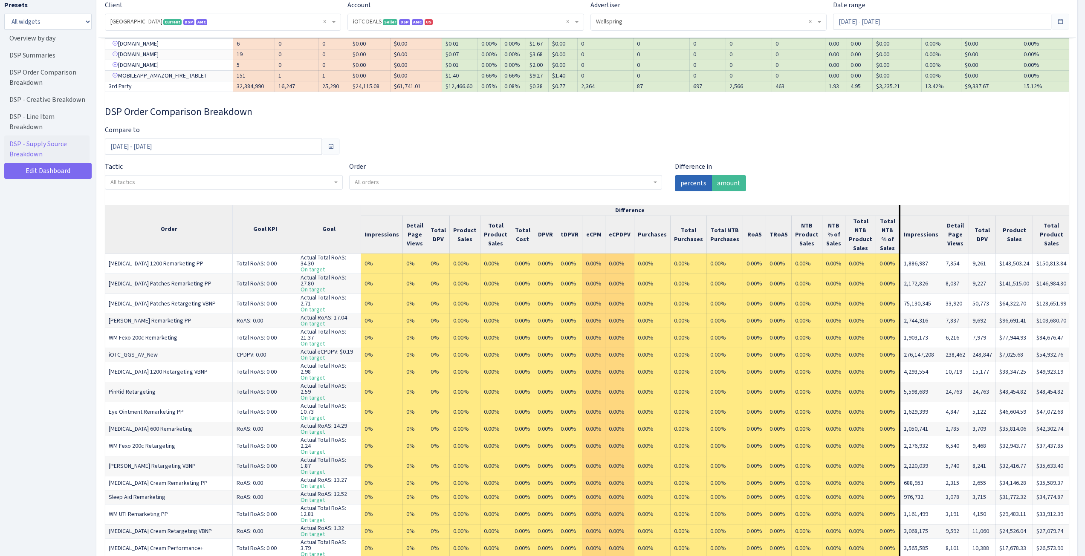
scroll to position [853, 0]
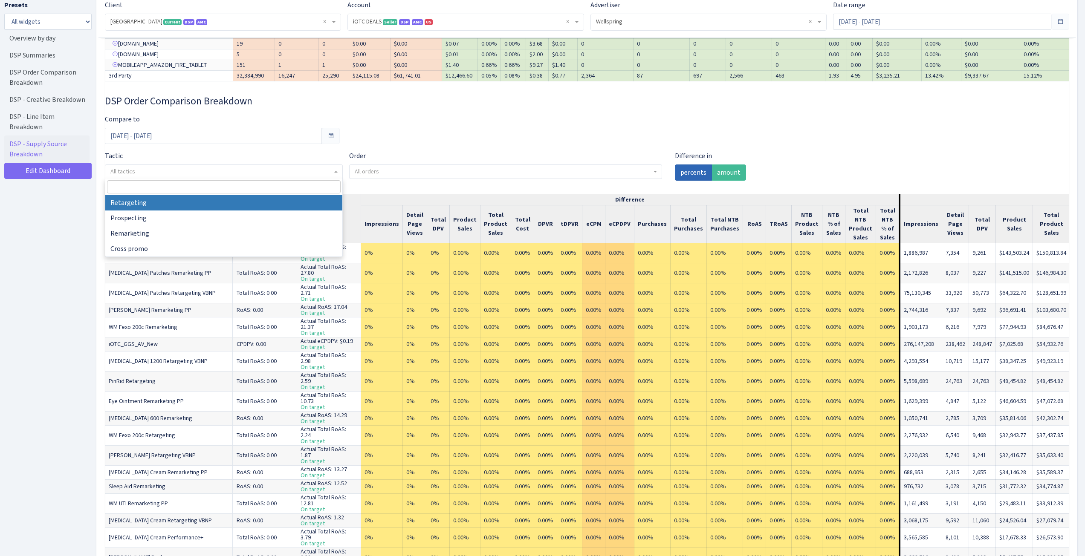
click at [284, 166] on span "All tactics" at bounding box center [224, 172] width 238 height 14
select select "retargeting"
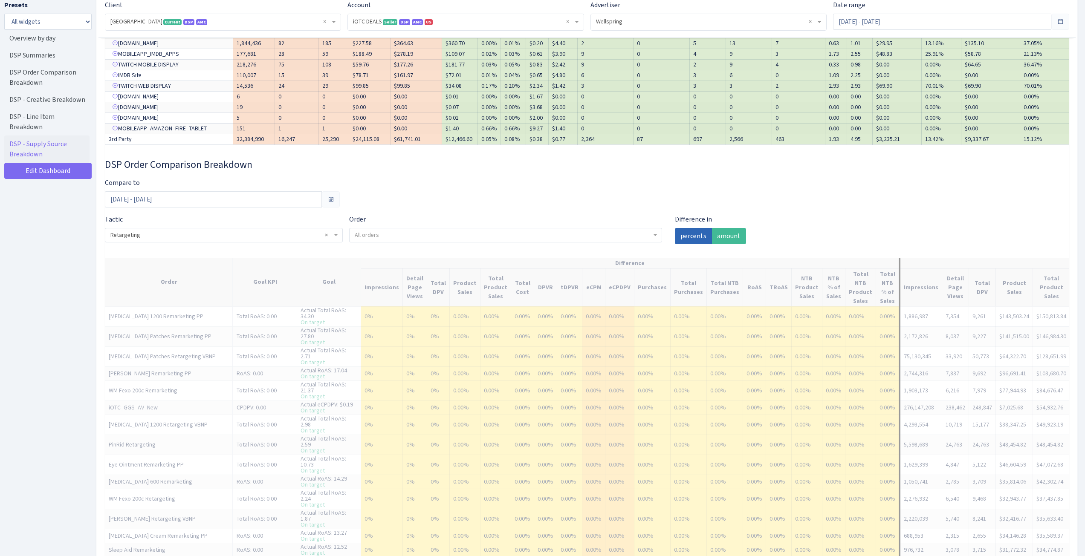
scroll to position [810, 0]
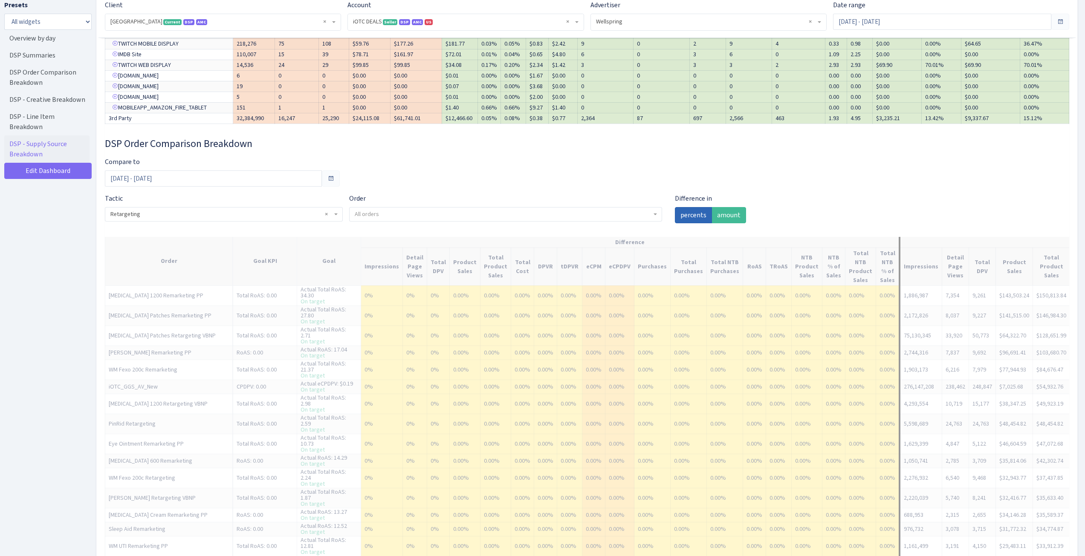
click at [445, 182] on div "DSP Order Comparison Breakdown Compare to Jan 1, 2025 - Sep 3, 2025 Tactic - Re…" at bounding box center [587, 488] width 965 height 700
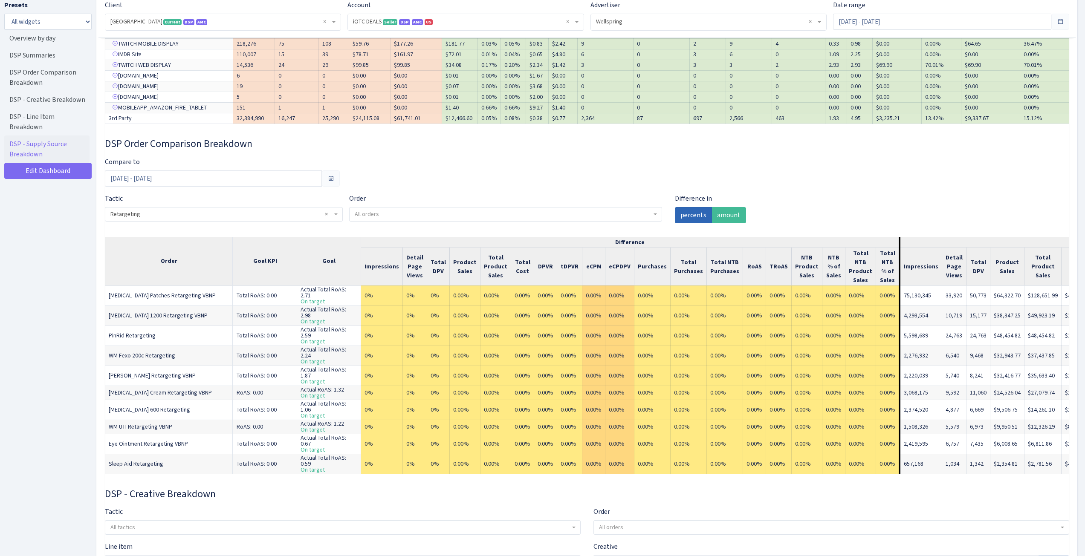
click at [490, 211] on span "All orders" at bounding box center [503, 214] width 297 height 9
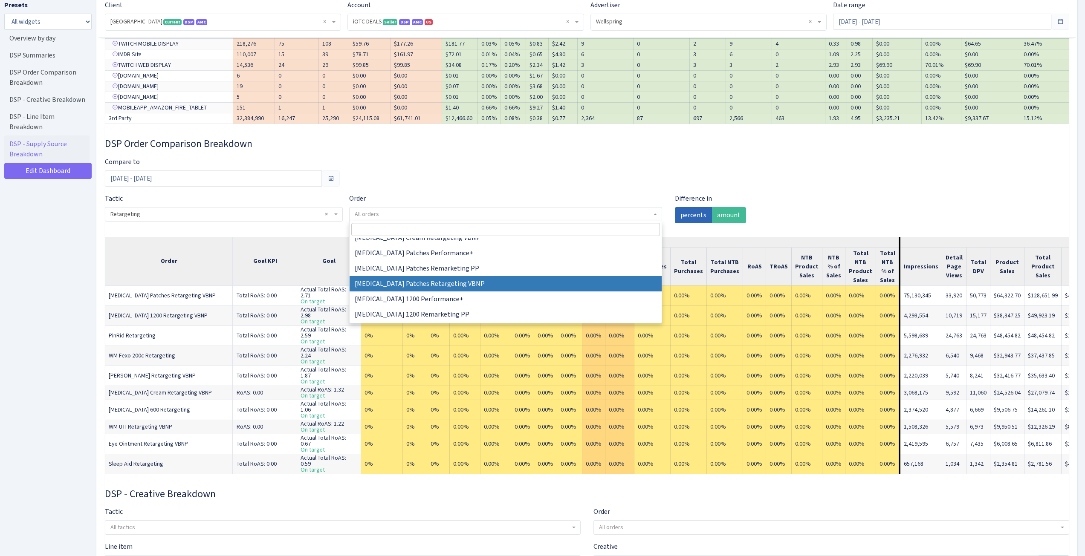
scroll to position [128, 0]
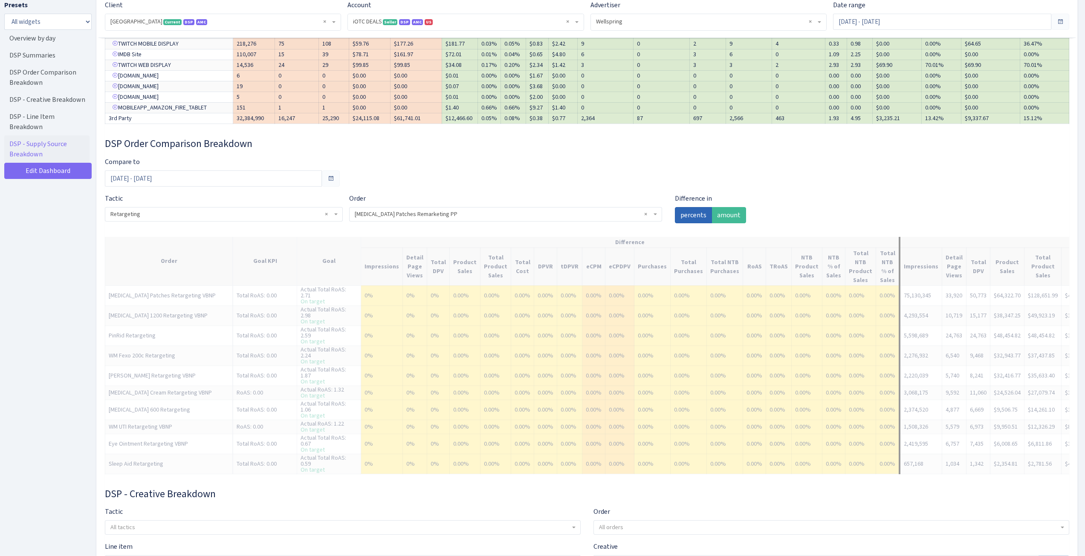
select select "583771122469210384"
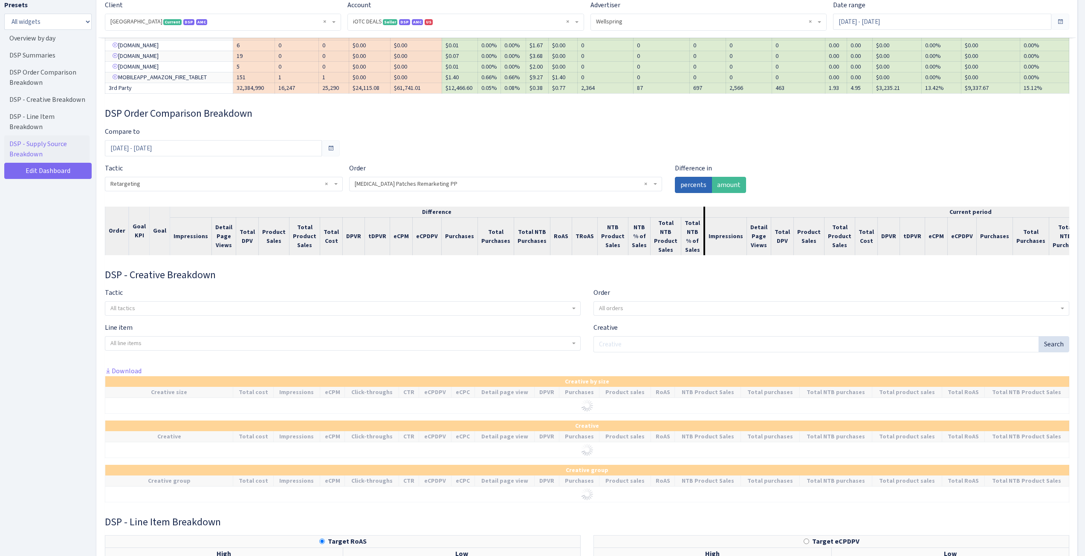
scroll to position [865, 0]
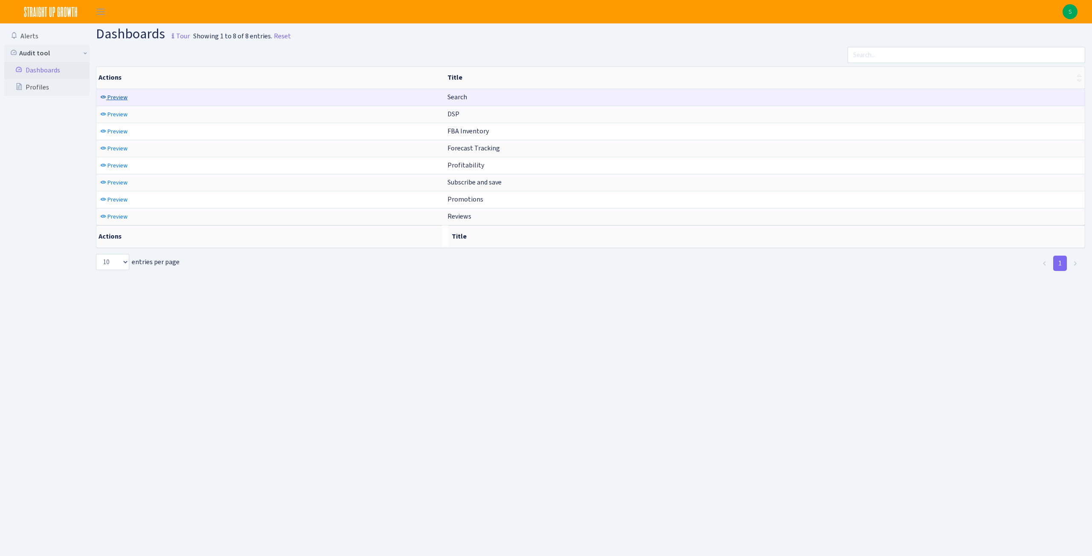
click at [123, 101] on span "Preview" at bounding box center [117, 97] width 20 height 8
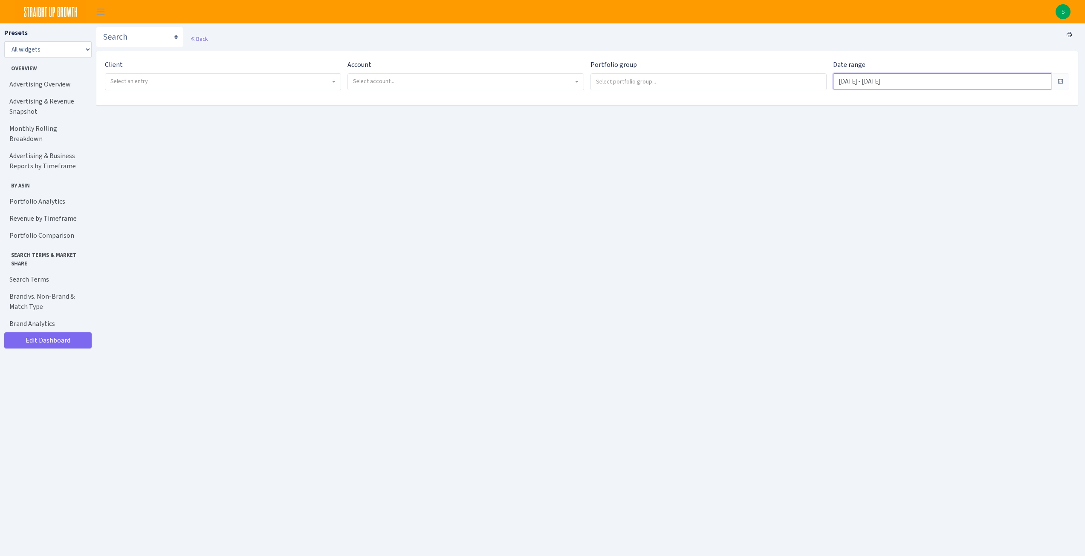
click at [907, 79] on input "[DATE] - [DATE]" at bounding box center [942, 81] width 218 height 16
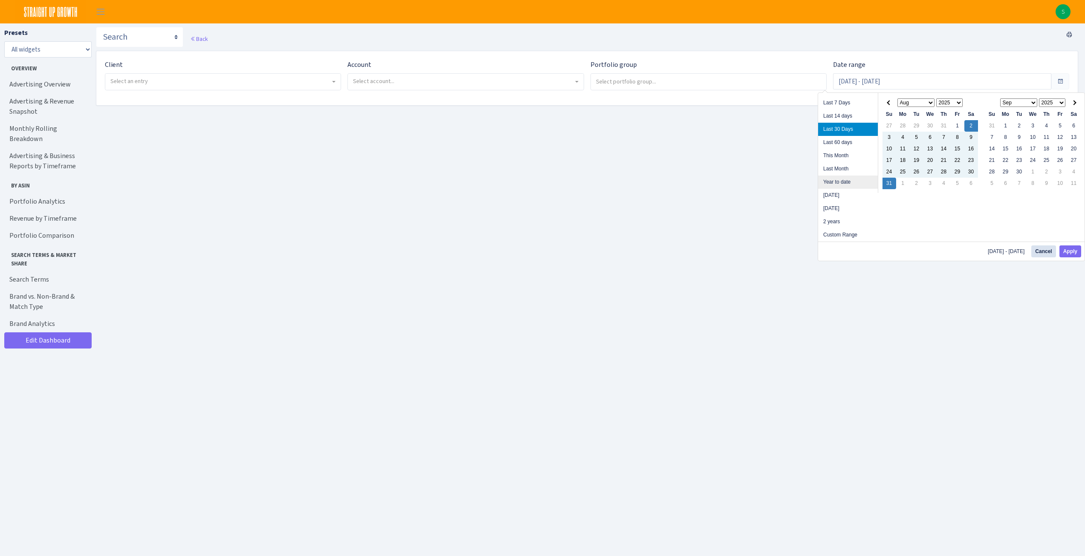
click at [861, 186] on li "Year to date" at bounding box center [848, 182] width 60 height 13
type input "[DATE] - [DATE]"
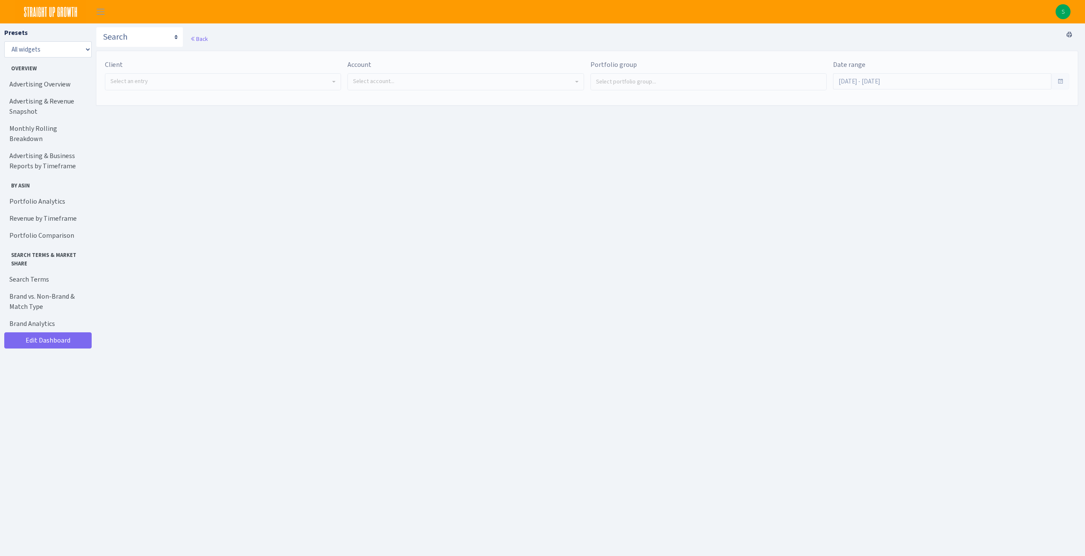
click at [232, 84] on span "Select an entry" at bounding box center [220, 81] width 220 height 9
select select "128"
select select
click at [459, 85] on span "Select account..." at bounding box center [463, 81] width 220 height 9
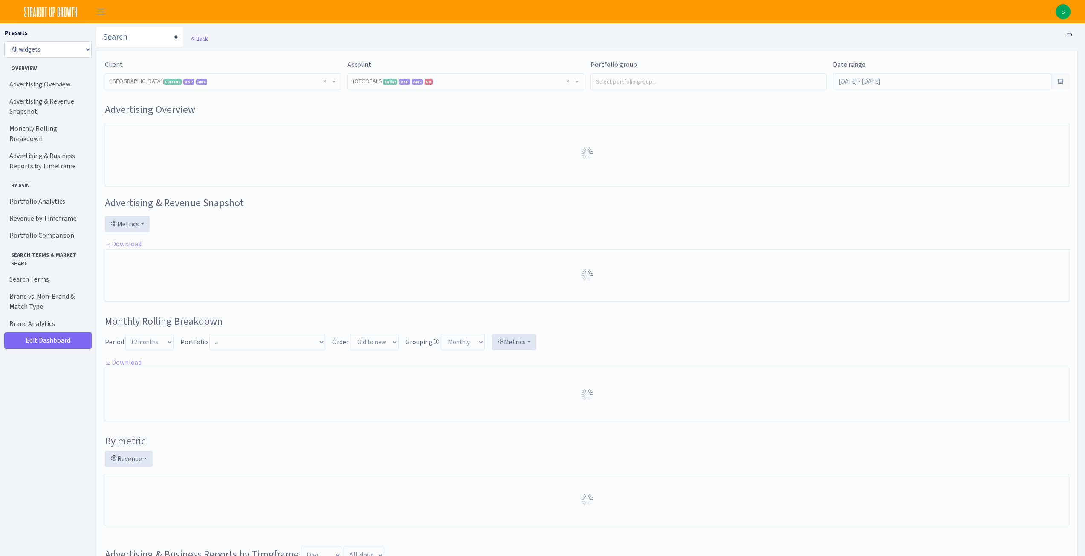
select select "1442369718141634"
click at [702, 81] on input "search" at bounding box center [708, 81] width 235 height 15
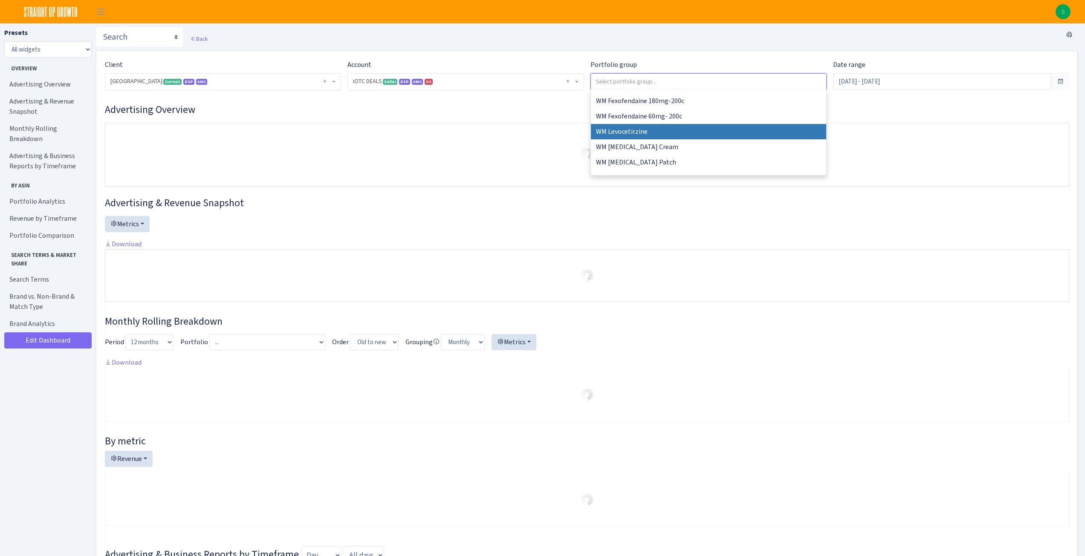
scroll to position [68, 0]
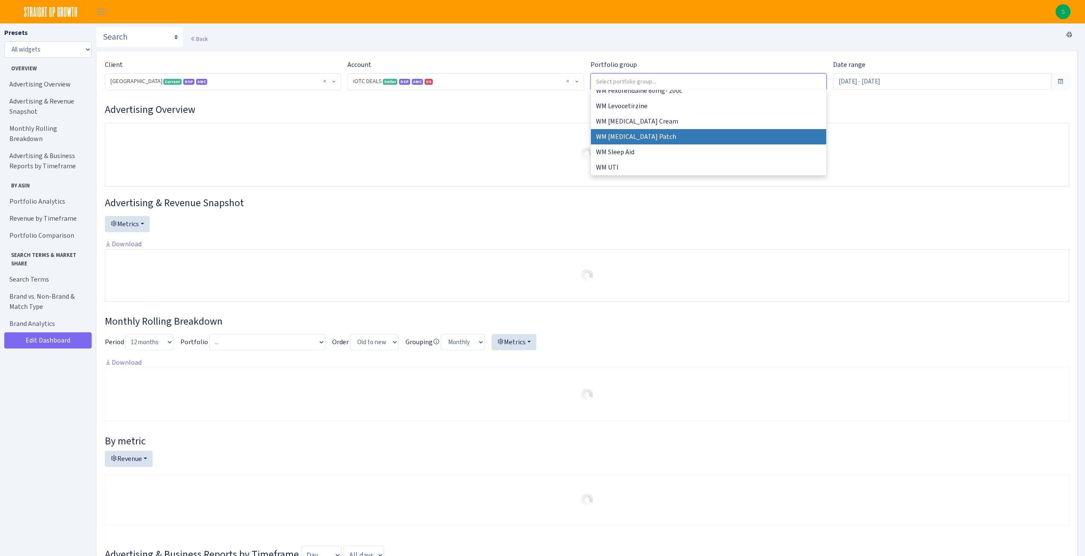
select select "WM [MEDICAL_DATA] Patch"
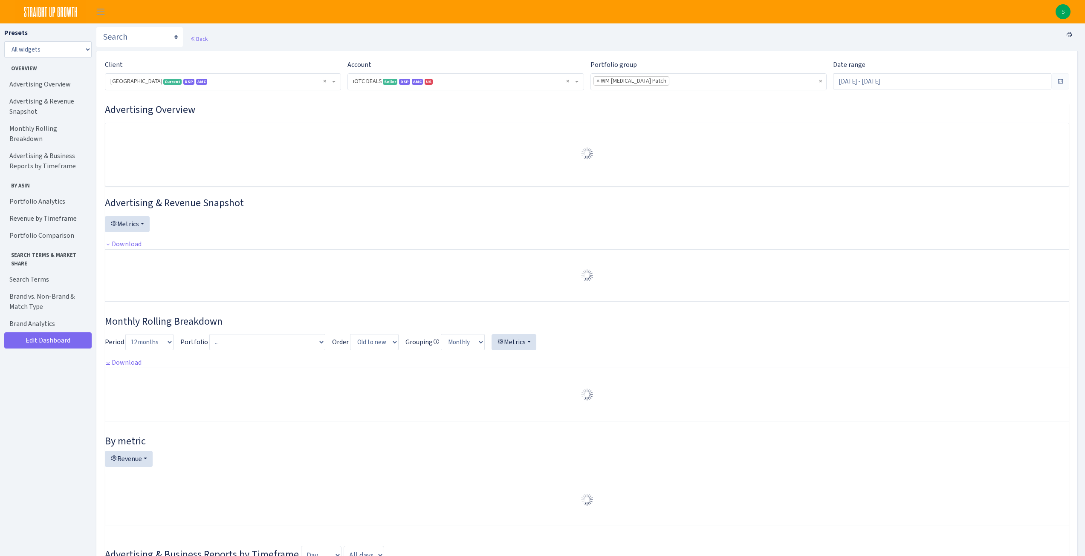
select select "1442369718141634"
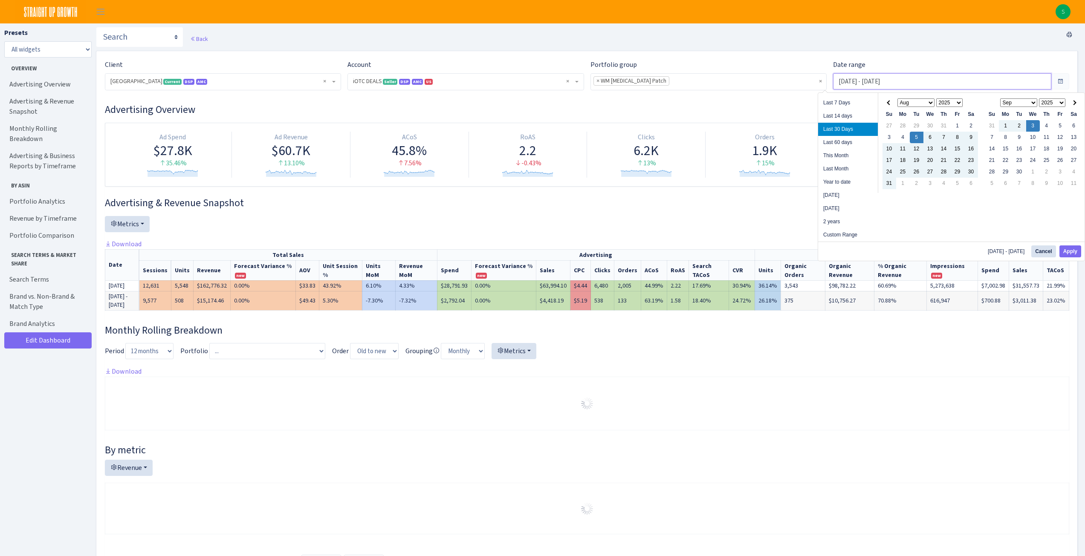
click at [889, 82] on input "Aug 5, 2025 - Sep 3, 2025" at bounding box center [942, 81] width 218 height 16
click at [846, 182] on li "Year to date" at bounding box center [848, 182] width 60 height 13
type input "[DATE] - [DATE]"
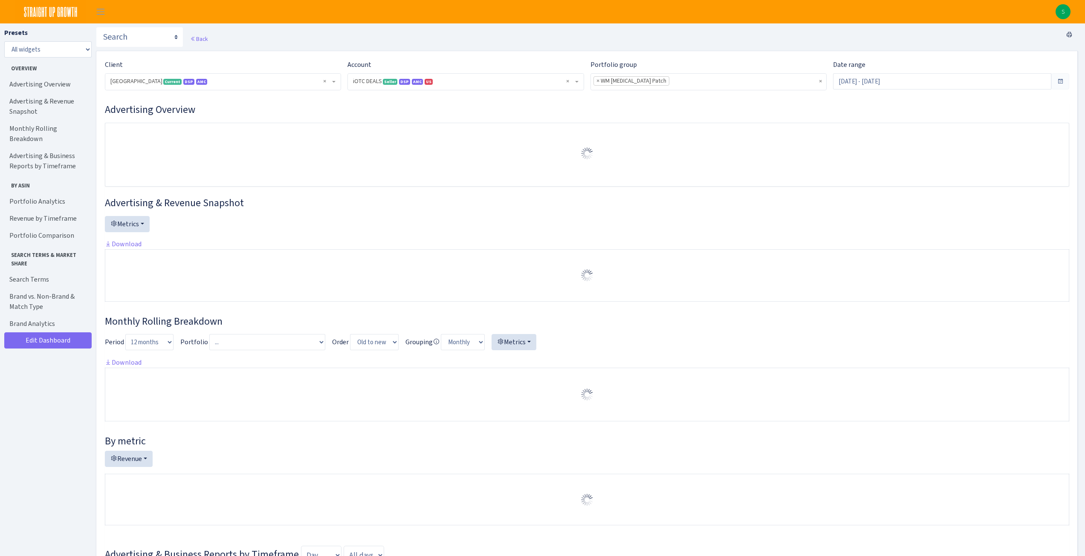
select select "1442369718141634"
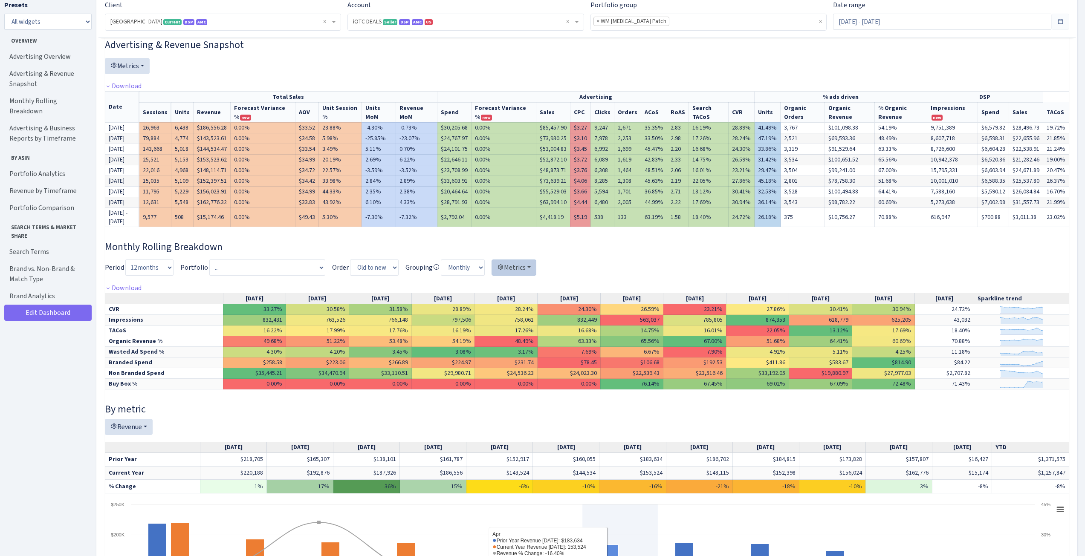
scroll to position [43, 0]
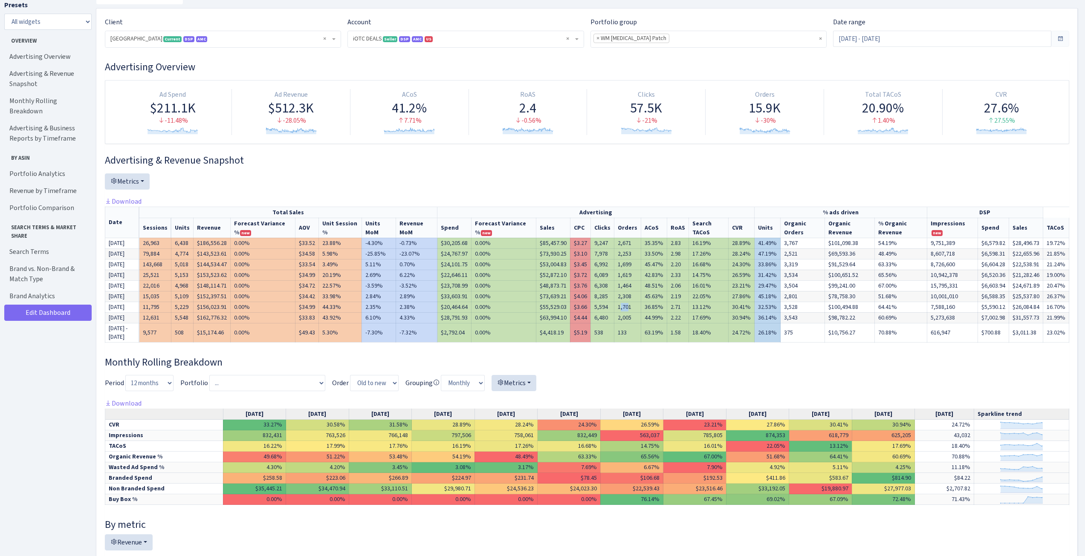
drag, startPoint x: 631, startPoint y: 307, endPoint x: 624, endPoint y: 309, distance: 7.4
click at [624, 309] on td "1,701" at bounding box center [627, 307] width 27 height 11
click at [630, 317] on td "2,005" at bounding box center [627, 318] width 27 height 11
